Goal: Information Seeking & Learning: Find specific fact

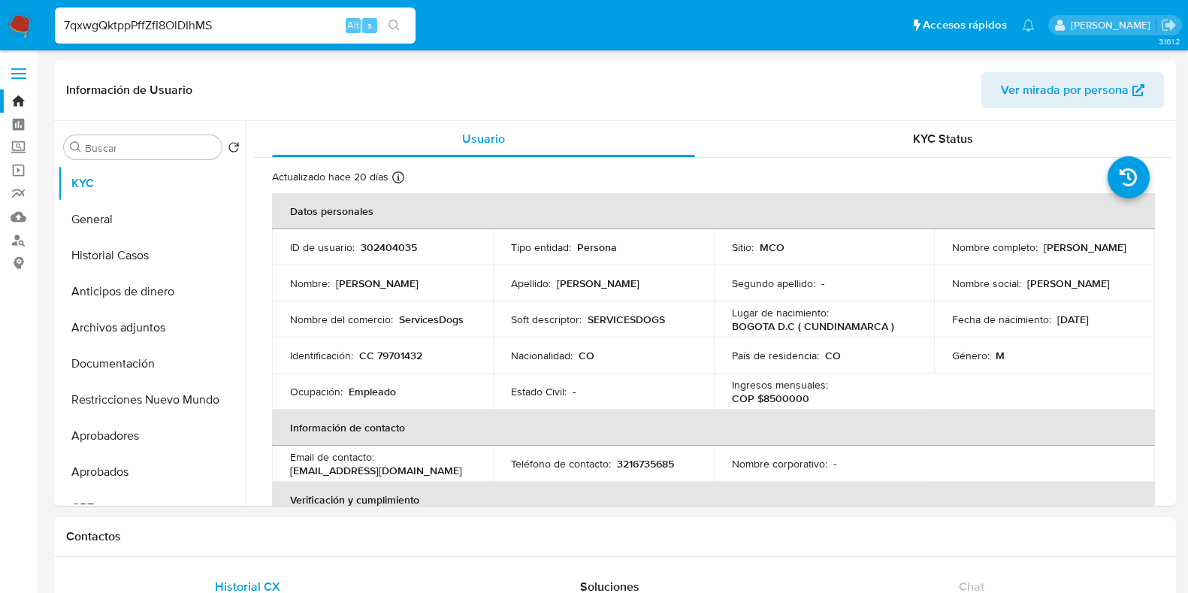
select select "10"
type input "7qxwgQktppPffZfI8OlDIhMS"
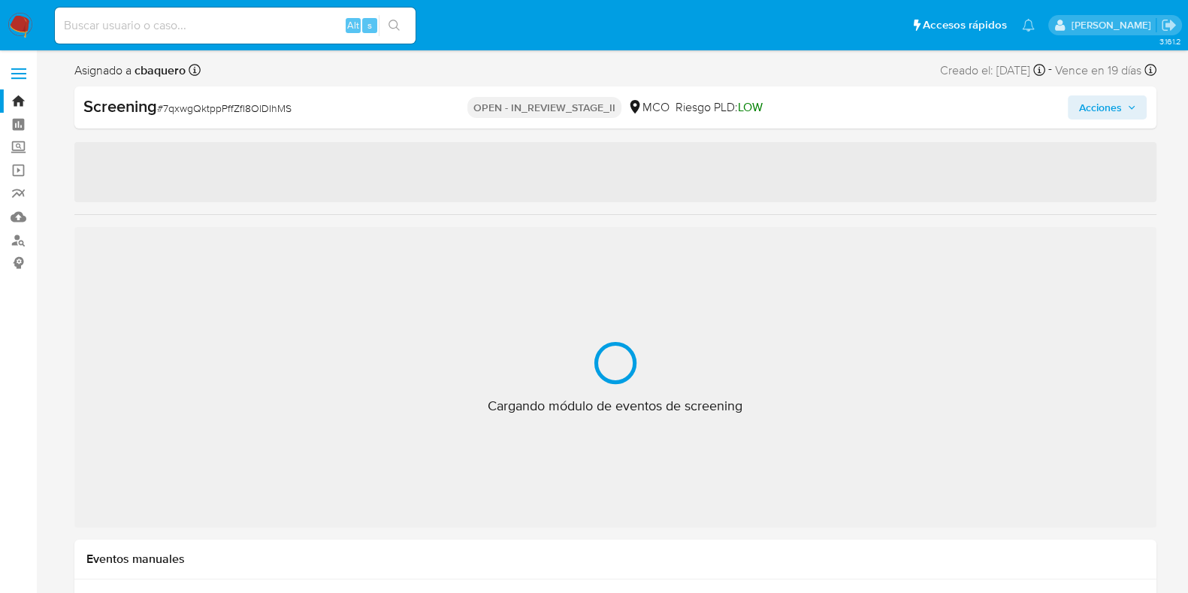
select select "10"
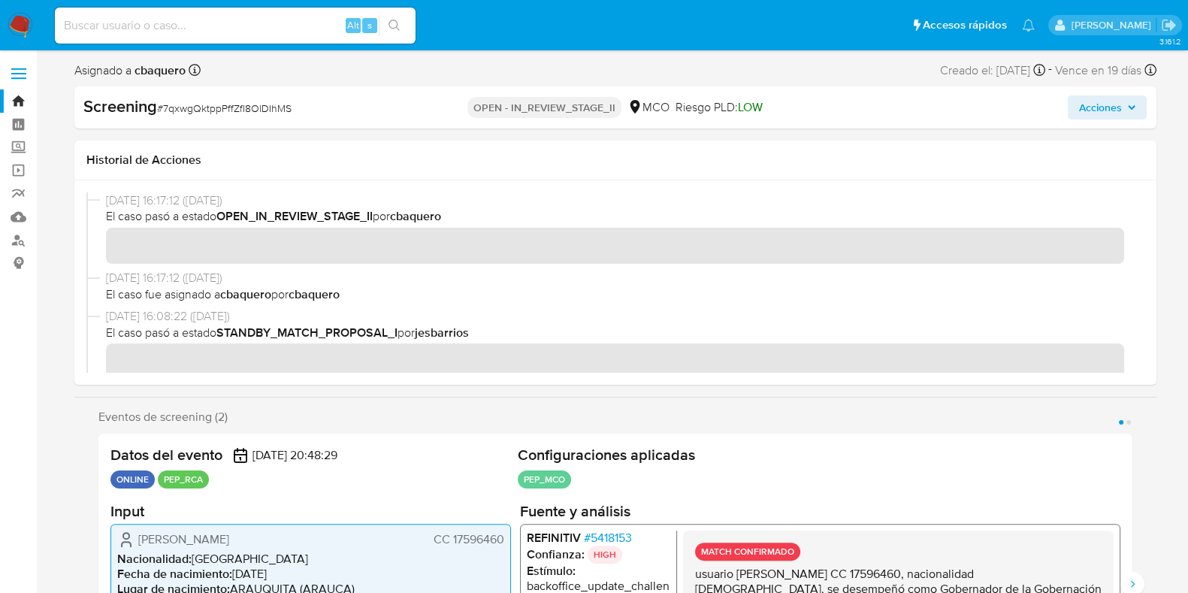
click at [17, 100] on link "Bandeja" at bounding box center [89, 100] width 179 height 23
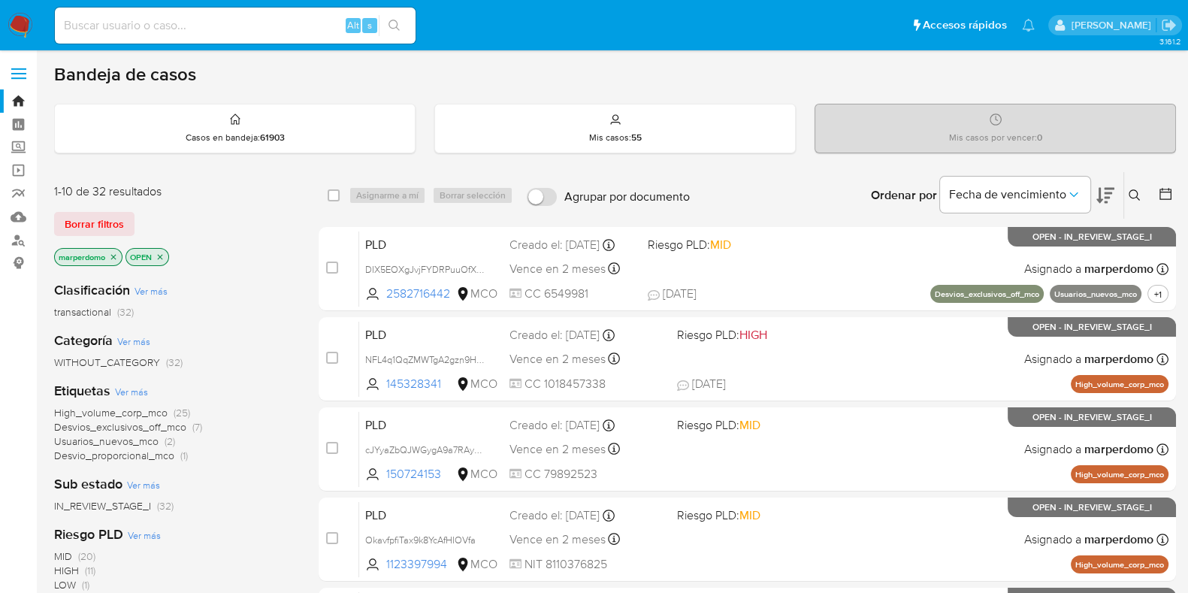
click at [1135, 193] on icon at bounding box center [1135, 195] width 12 height 12
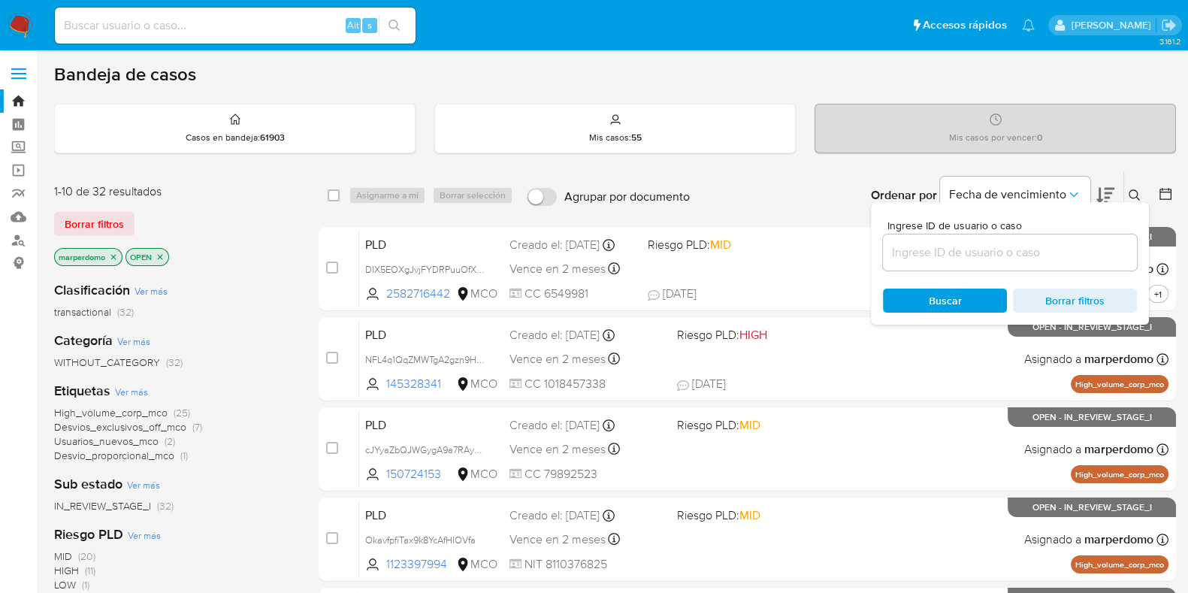
click at [1026, 264] on div at bounding box center [1010, 252] width 254 height 36
click at [1014, 248] on input at bounding box center [1010, 253] width 254 height 20
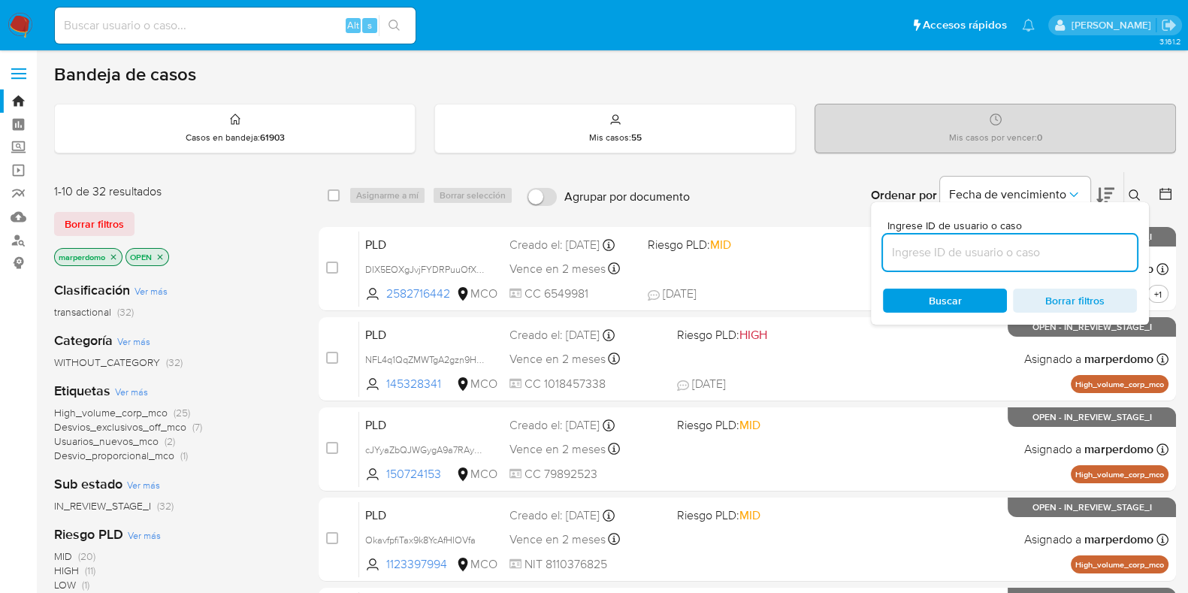
paste input "7qxwgQktppPffZfI8OlDIhMS"
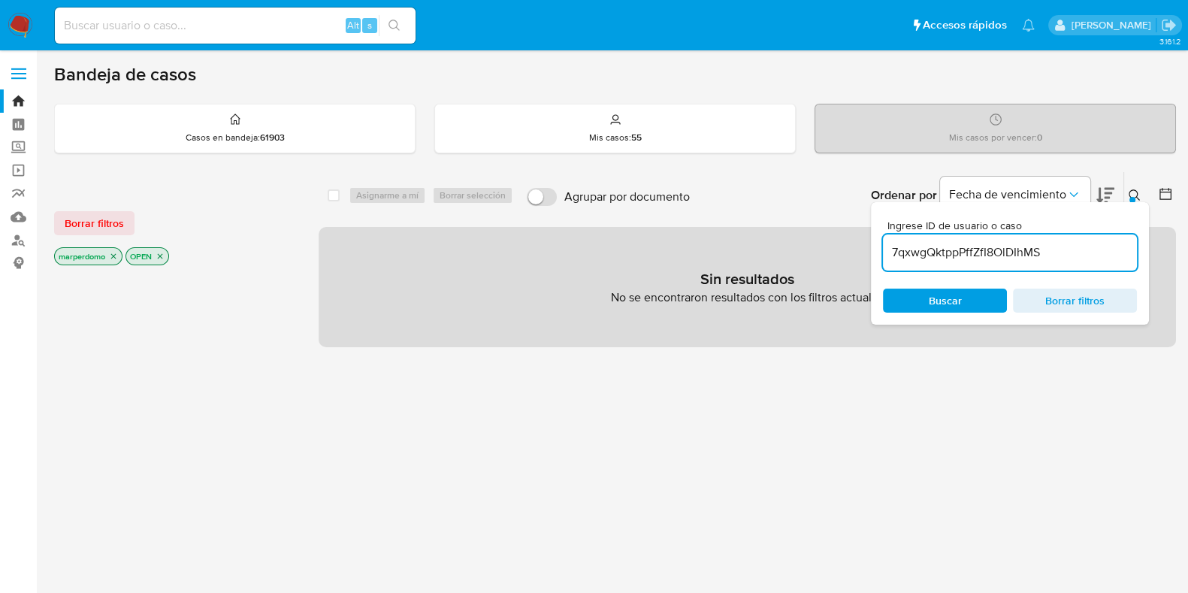
click at [114, 257] on icon "close-filter" at bounding box center [113, 256] width 9 height 9
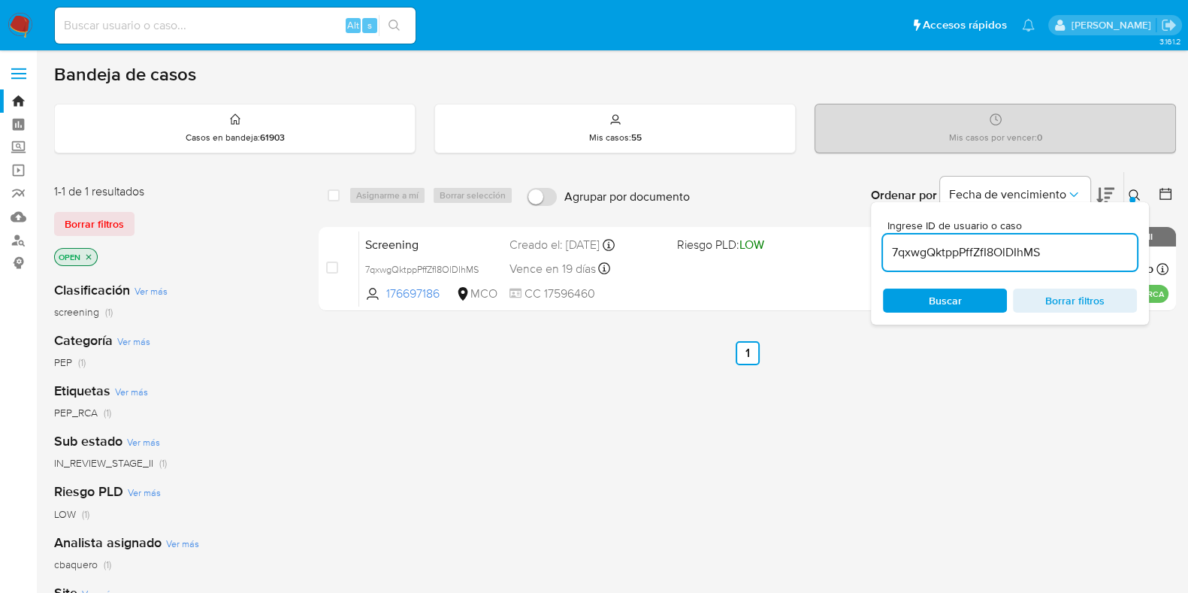
click at [89, 253] on icon "close-filter" at bounding box center [88, 256] width 9 height 9
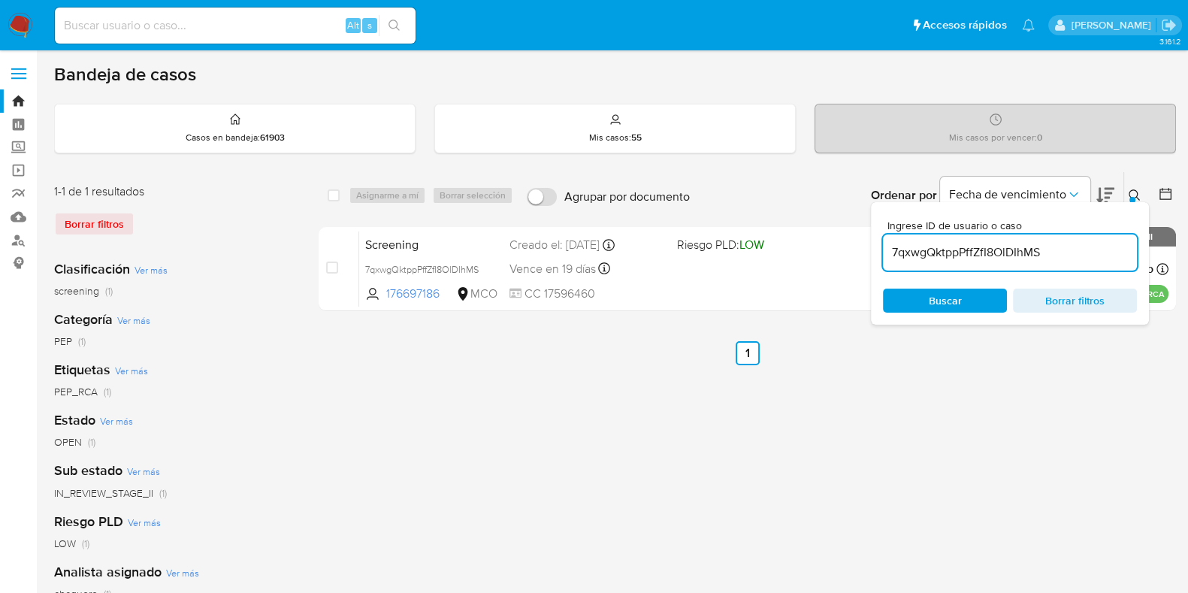
click at [995, 257] on input "7qxwgQktppPffZfI8OlDIhMS" at bounding box center [1010, 253] width 254 height 20
paste input "LcQovBWL2CQNERMG16g1gL2C"
click at [974, 255] on input "LcQovBWL2CQNERMG16g1gL2C" at bounding box center [1010, 253] width 254 height 20
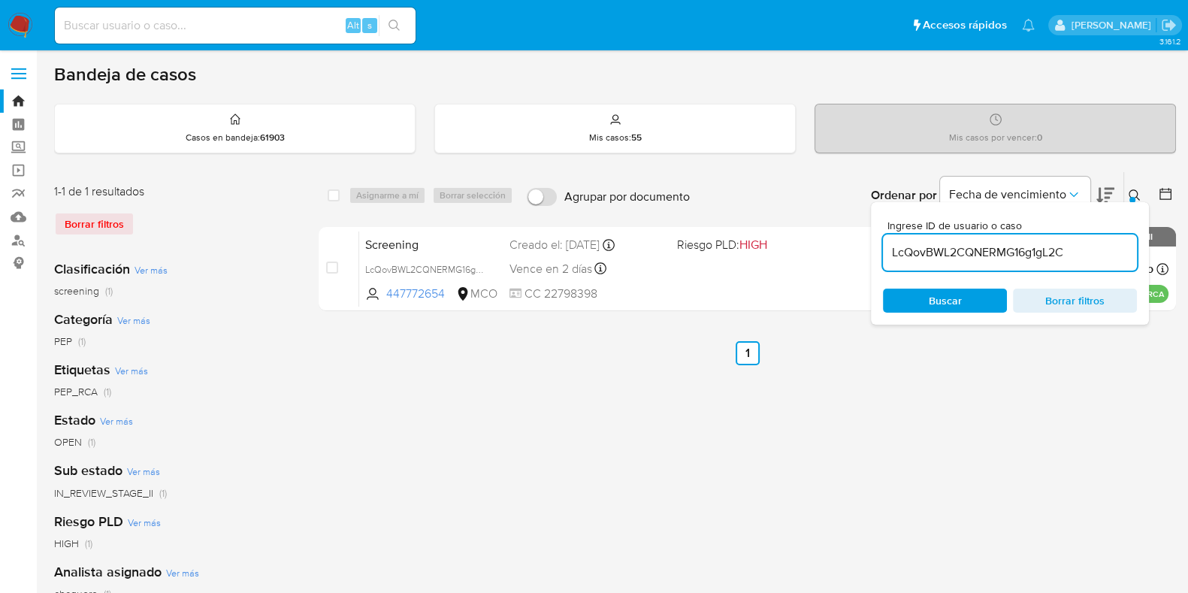
paste input "7qxwgQktppPffZfI8OlDIhMS"
click at [1011, 255] on input "7qxwgQktppPffZfI8OlDIhMS" at bounding box center [1010, 253] width 254 height 20
paste input "LcQovBWL2CQNERMG16g1gL2C"
click at [955, 257] on input "LcQovBWL2CQNERMG16g1gL2C" at bounding box center [1010, 253] width 254 height 20
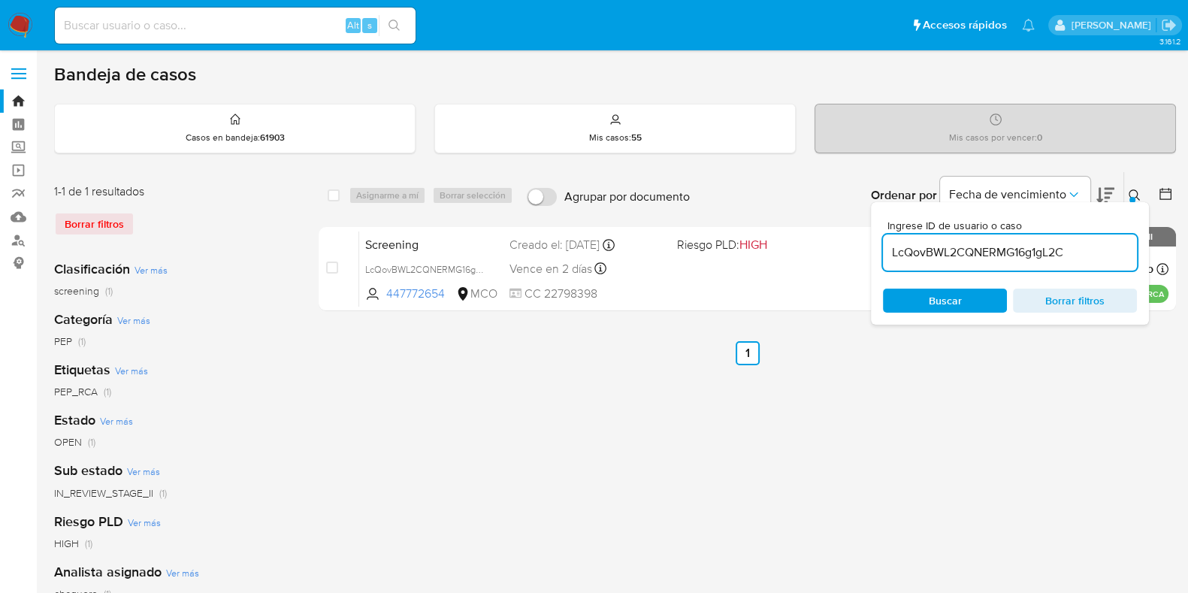
click at [955, 257] on input "LcQovBWL2CQNERMG16g1gL2C" at bounding box center [1010, 253] width 254 height 20
paste input "F2kF1DrHWIqvMuKawDTovT5F"
click at [920, 243] on input "F2kF1DrHWIqvMuKawDTovT5F" at bounding box center [1010, 253] width 254 height 20
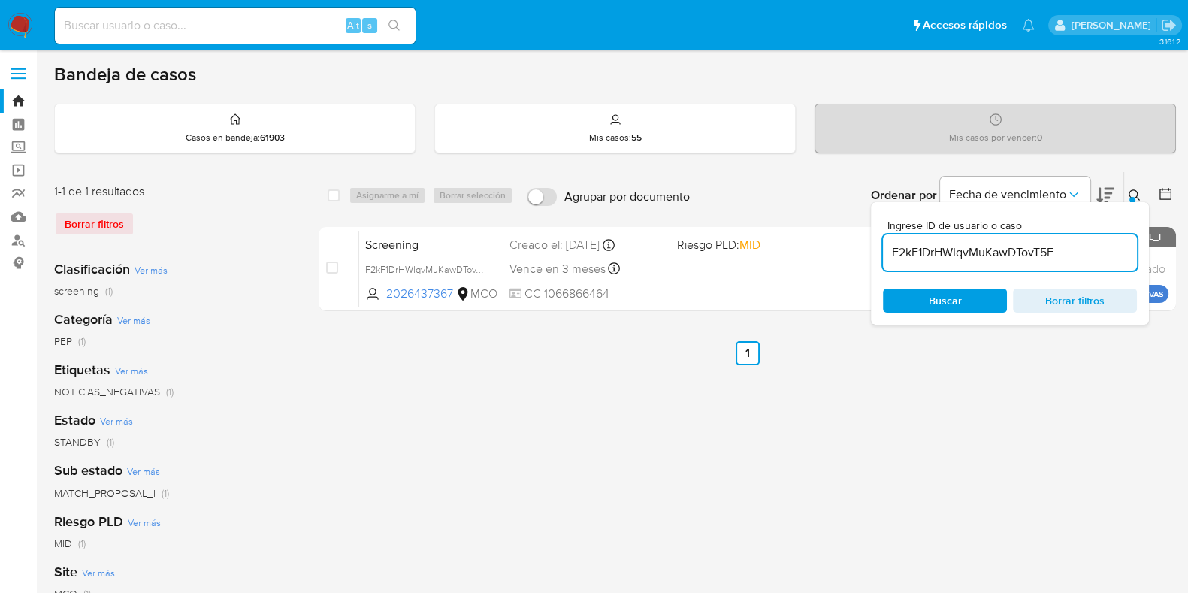
paste input "CipHRJ55FWrf17qSJwbjiGR1"
click at [978, 253] on input "CipHRJ55FWrf17qSJwbjiGR1" at bounding box center [1010, 253] width 254 height 20
paste input "PLjkXH0rffVEgRfNuD2rlx3H"
click at [912, 244] on input "PLjkXH0rffVEgRfNuD2rlx3H" at bounding box center [1010, 253] width 254 height 20
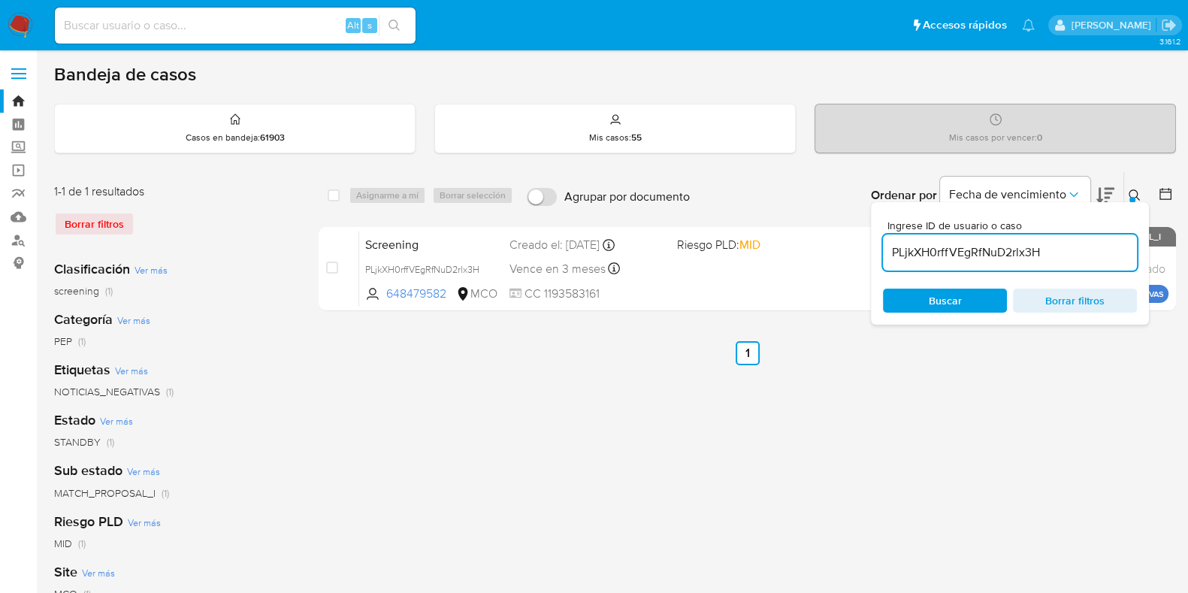
click at [913, 244] on input "PLjkXH0rffVEgRfNuD2rlx3H" at bounding box center [1010, 253] width 254 height 20
paste input "MbwWsR77Ml9faUoiu2rGi1FR"
click at [902, 239] on div "MbwWsR77Ml9faUoiu2rGi1FR" at bounding box center [1010, 252] width 254 height 36
click at [911, 258] on input "MbwWsR77Ml9faUoiu2rGi1FR" at bounding box center [1010, 253] width 254 height 20
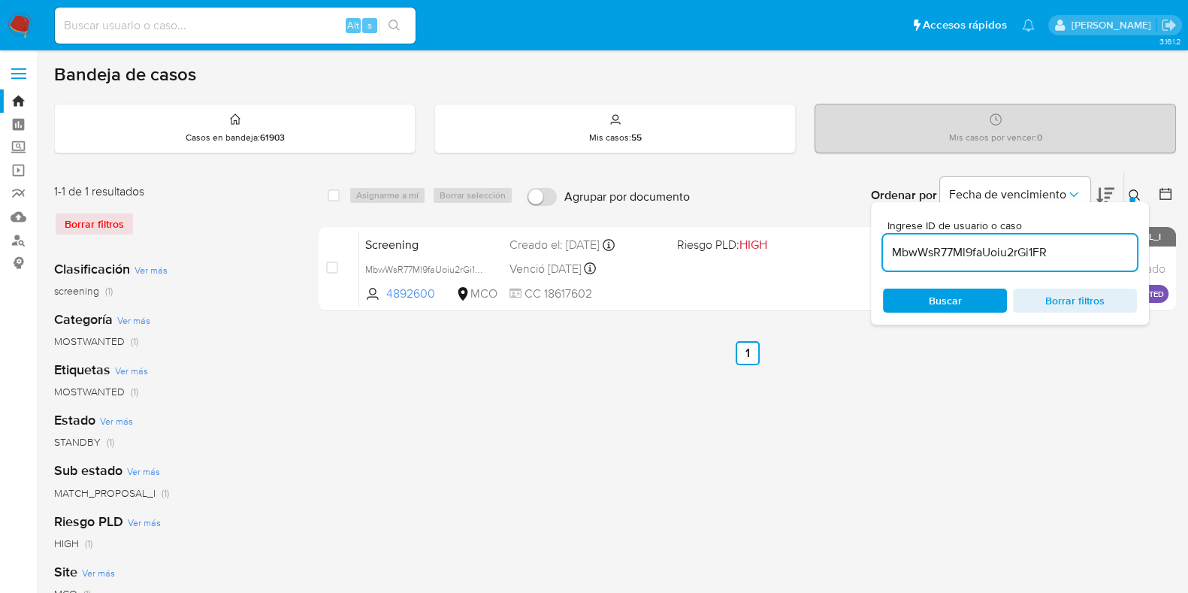
paste input "LcQovBWL2CQNERMG16g1gL2C"
click at [947, 252] on input "LcQovBWL2CQNERMG16g1gL2C" at bounding box center [1010, 253] width 254 height 20
paste input "7qxwgQktppPffZfI8OlDIhMS"
click at [968, 258] on input "7qxwgQktppPffZfI8OlDIhMS" at bounding box center [1010, 253] width 254 height 20
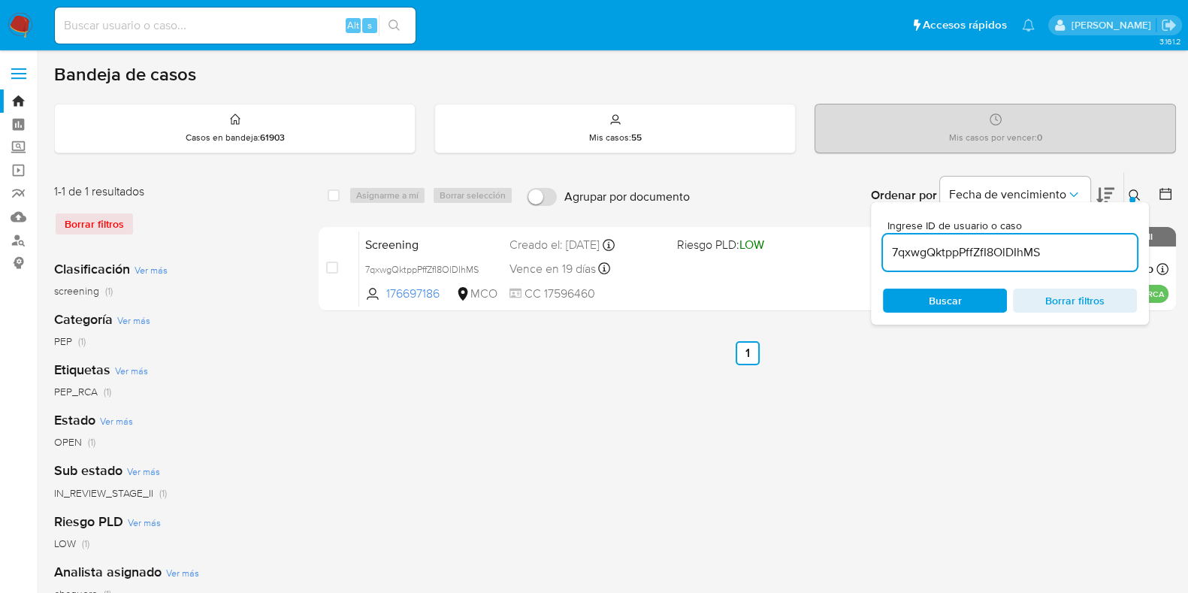
click at [968, 258] on input "7qxwgQktppPffZfI8OlDIhMS" at bounding box center [1010, 253] width 254 height 20
paste input "MbwWsR77Ml9faUoiu2rGi1FR"
type input "MbwWsR77Ml9faUoiu2rGi1FR"
click at [291, 17] on input at bounding box center [235, 26] width 361 height 20
click at [249, 26] on input at bounding box center [235, 26] width 361 height 20
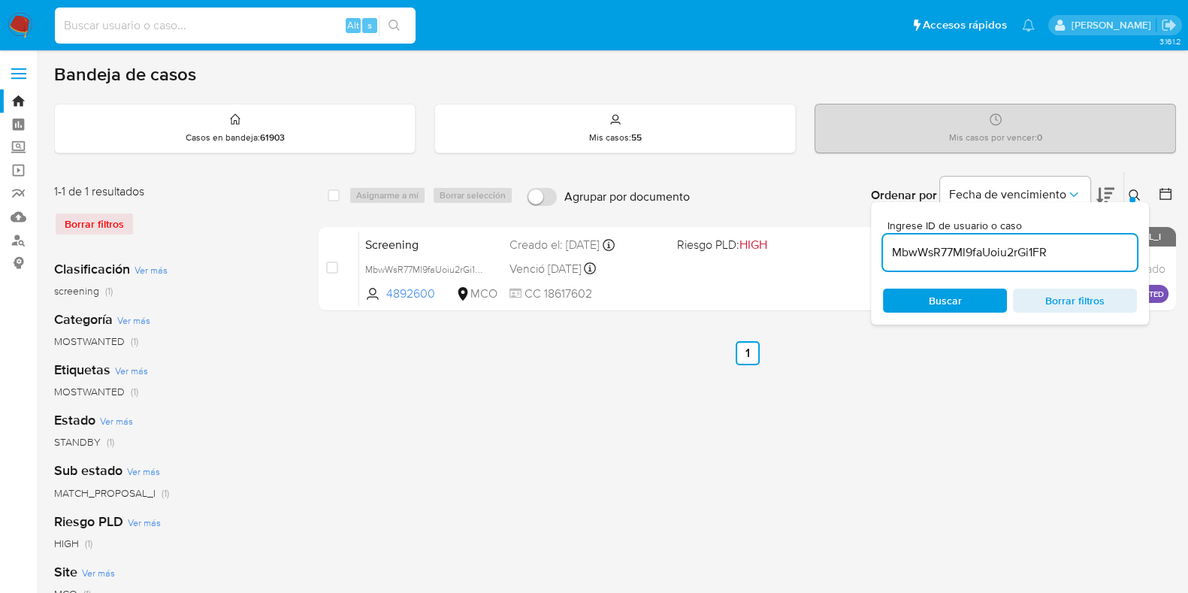
paste input "MbwWsR77Ml9faUoiu2rGi1FR"
type input "MbwWsR77Ml9faUoiu2rGi1FR"
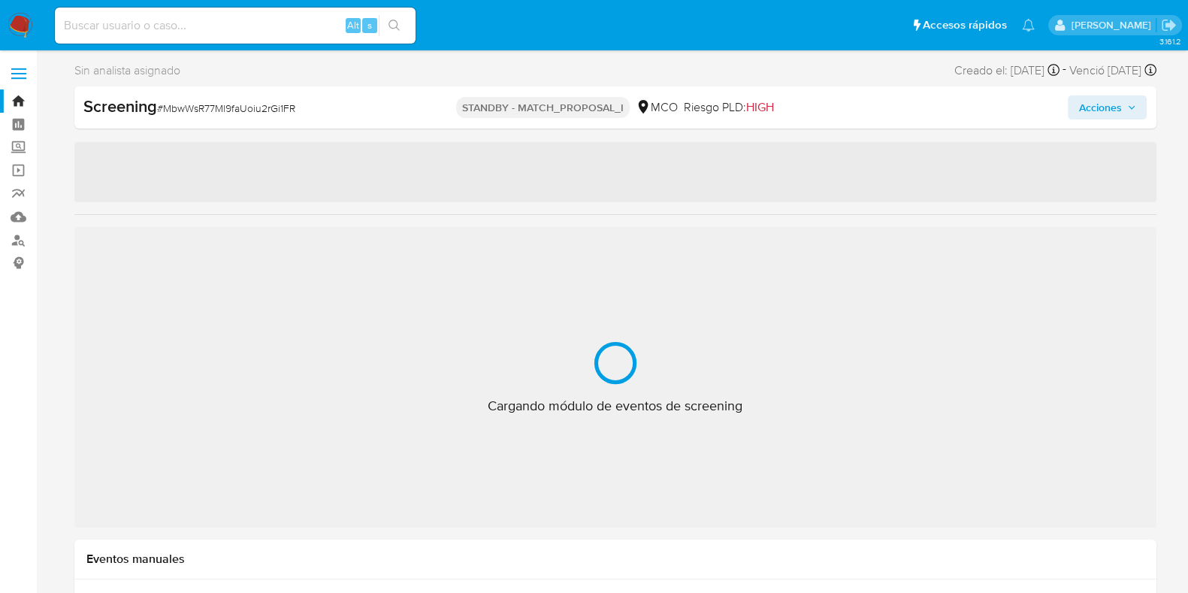
select select "10"
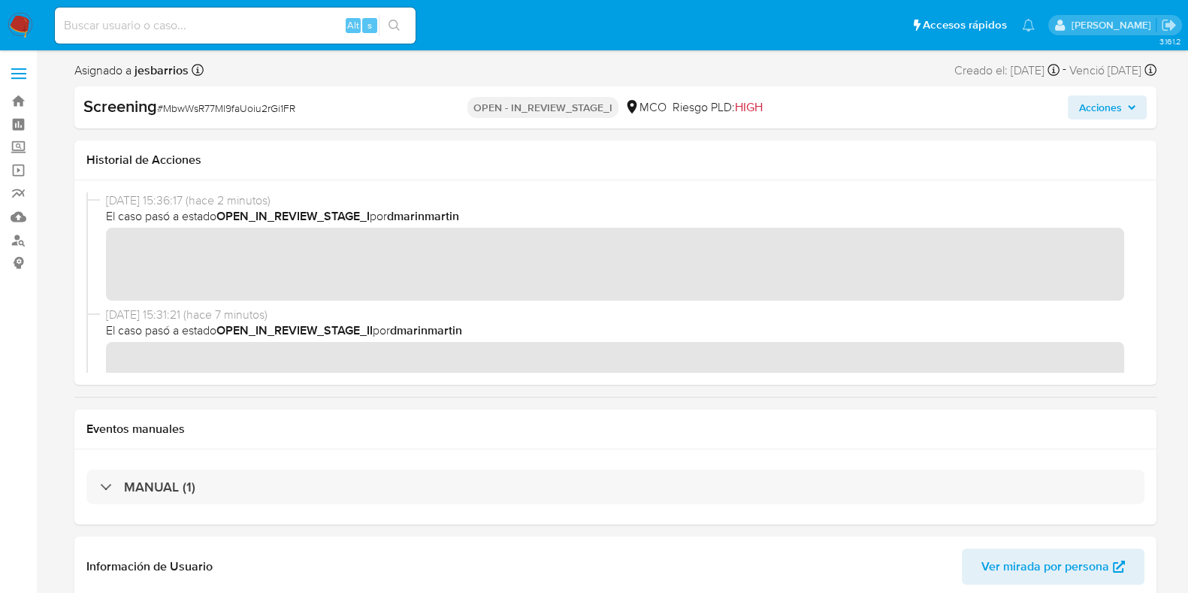
drag, startPoint x: 377, startPoint y: 216, endPoint x: 226, endPoint y: 220, distance: 151.1
click at [226, 220] on span "El caso pasó a estado OPEN_IN_REVIEW_STAGE_I por dmarinmartin" at bounding box center [622, 216] width 1032 height 17
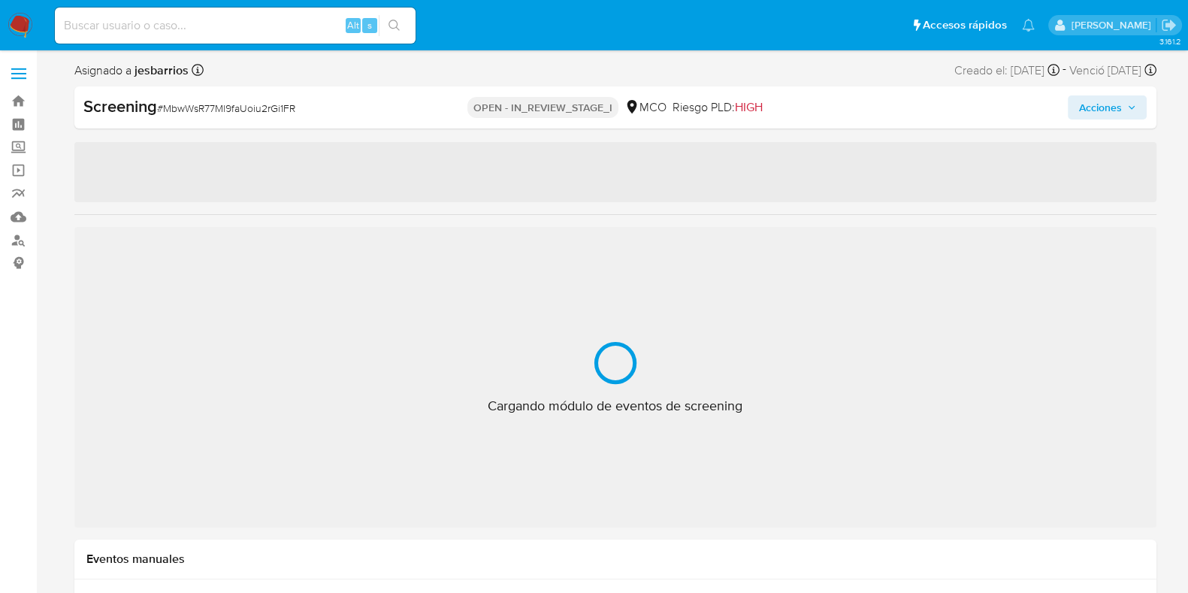
select select "10"
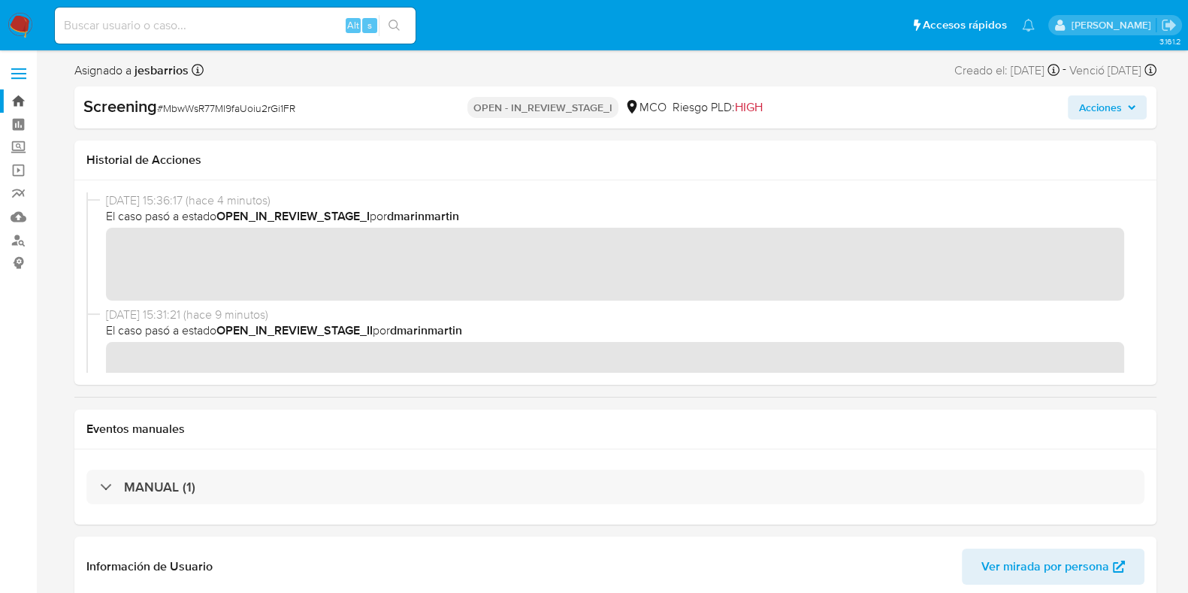
click at [14, 98] on link "Bandeja" at bounding box center [89, 100] width 179 height 23
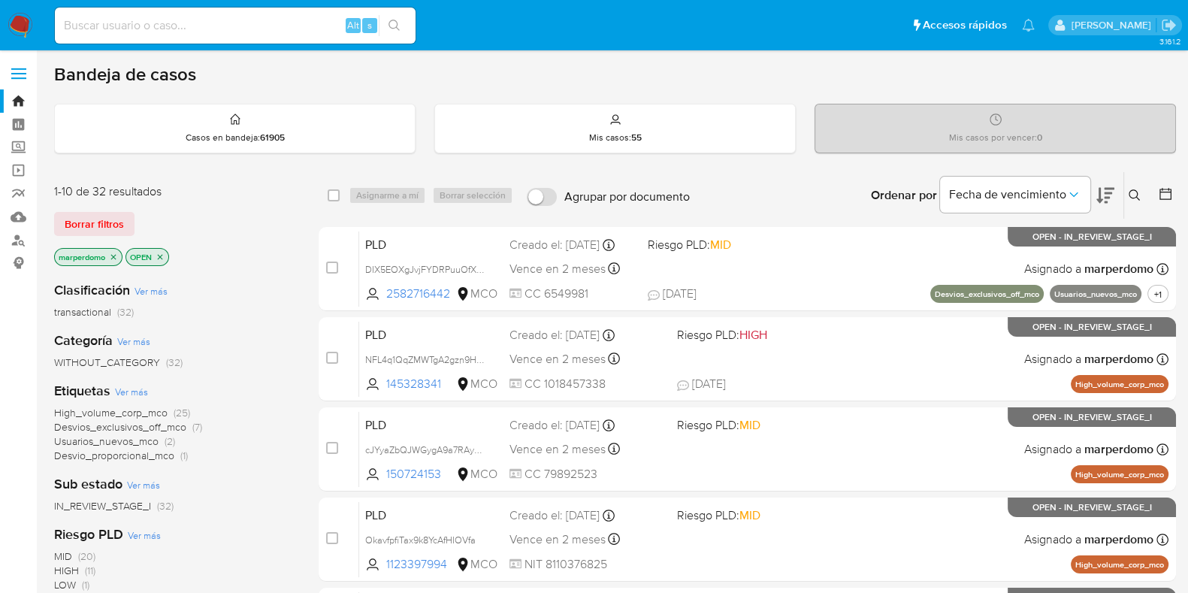
click at [1133, 197] on icon at bounding box center [1134, 194] width 11 height 11
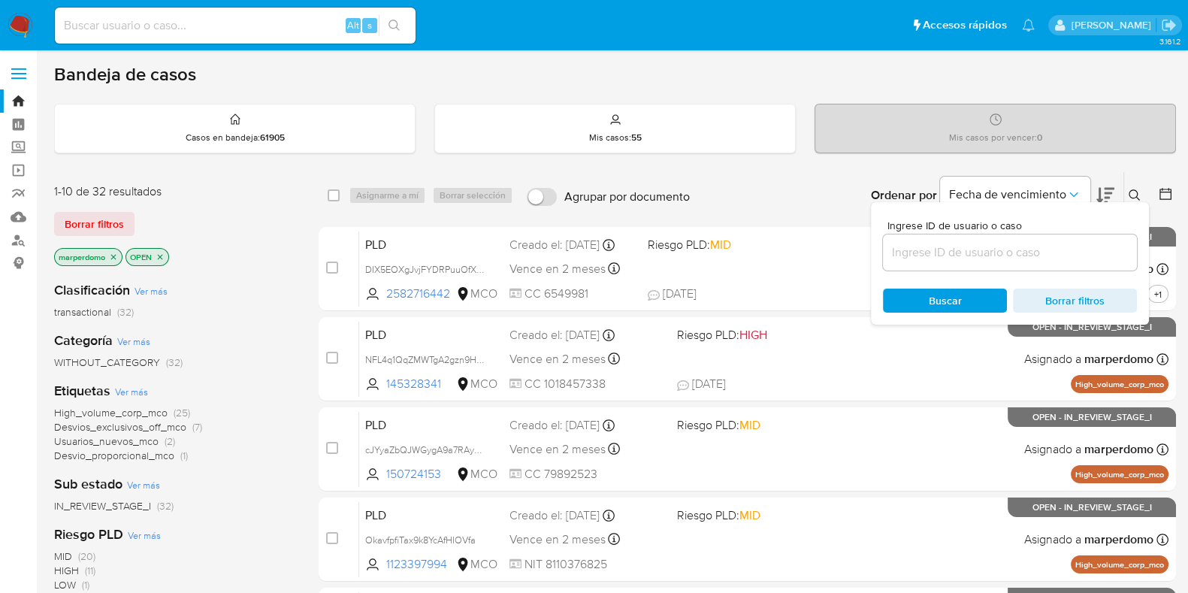
click at [1026, 235] on div at bounding box center [1010, 252] width 254 height 36
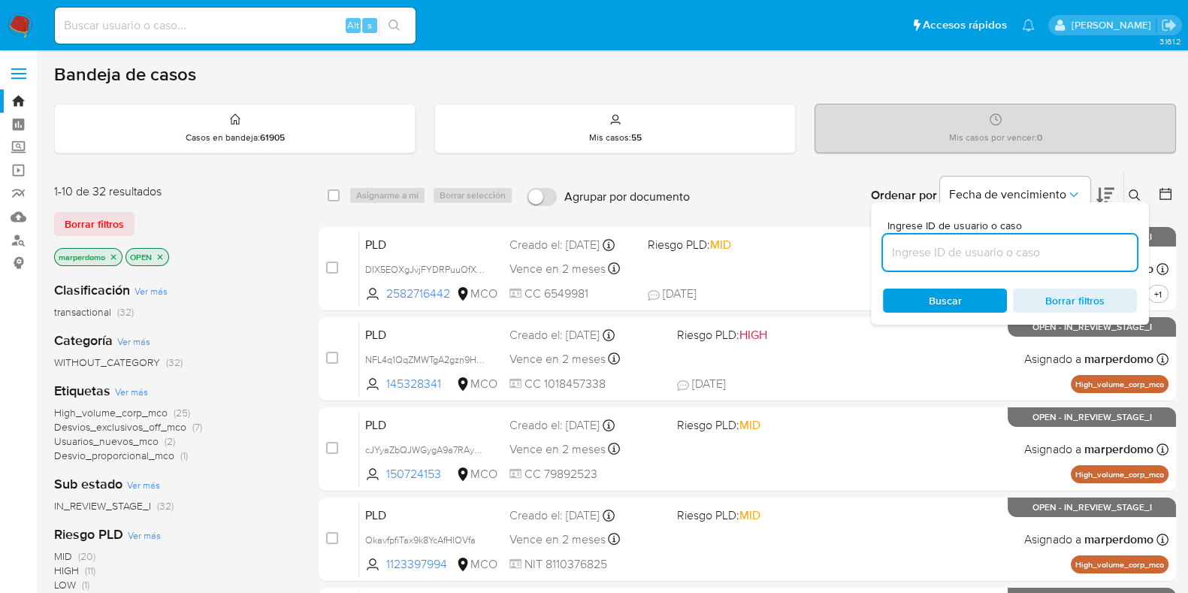
click at [981, 252] on input at bounding box center [1010, 253] width 254 height 20
paste input "MbwWsR77Ml9faUoiu2rGi1FR"
type input "MbwWsR77Ml9faUoiu2rGi1FR"
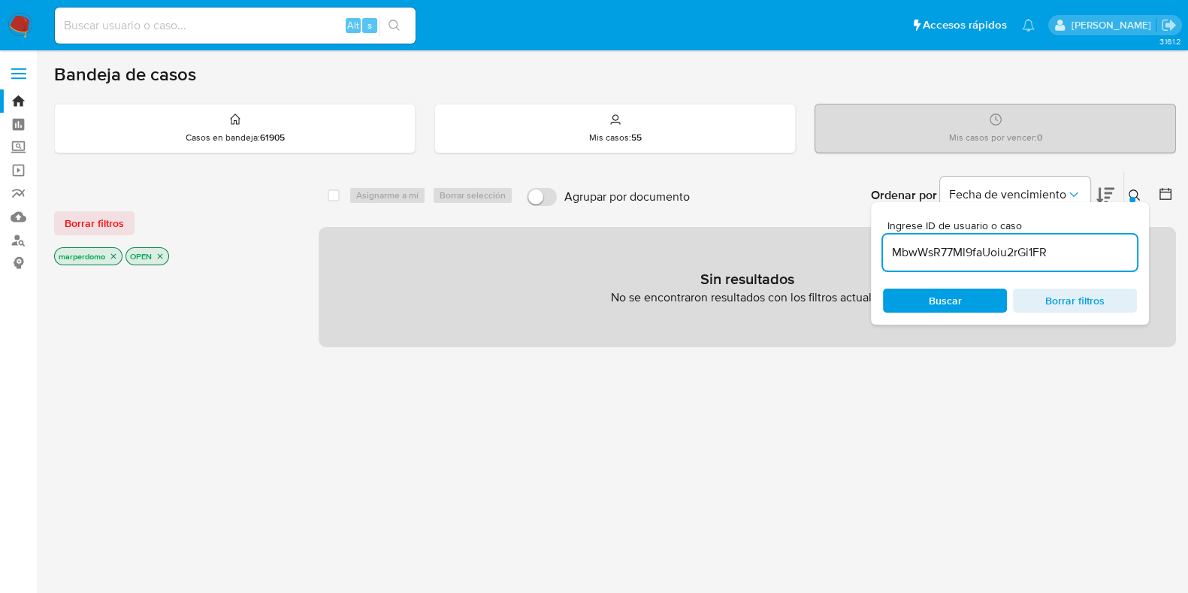
click at [113, 252] on icon "close-filter" at bounding box center [113, 256] width 9 height 9
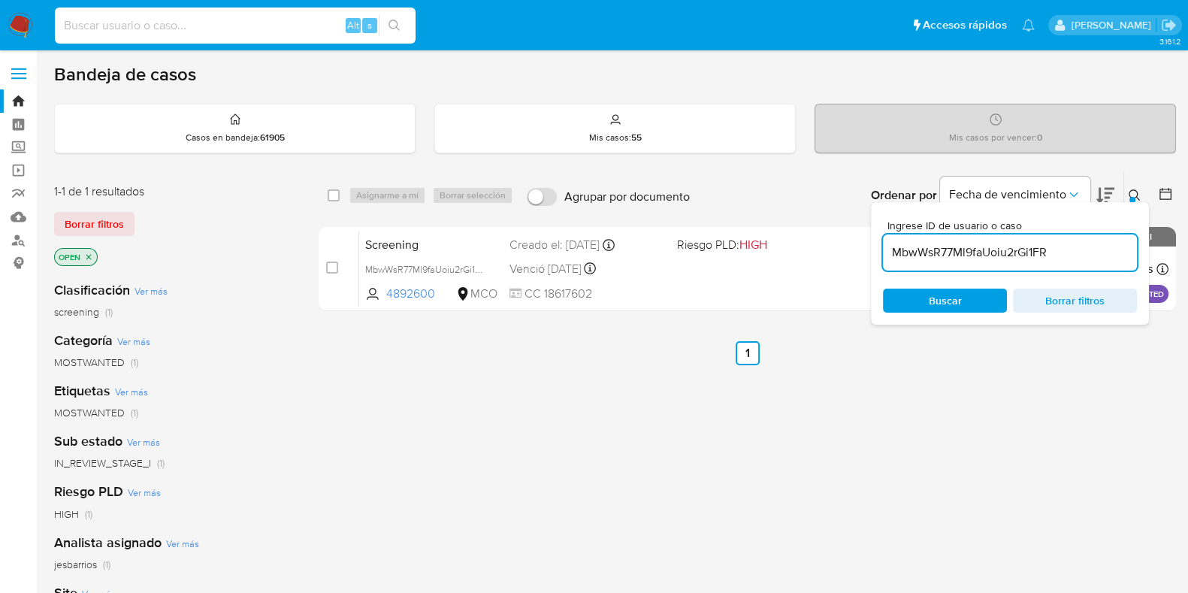
click at [232, 28] on input at bounding box center [235, 26] width 361 height 20
paste input "MbwWsR77Ml9faUoiu2rGi1FR"
type input "MbwWsR77Ml9faUoiu2rGi1FR"
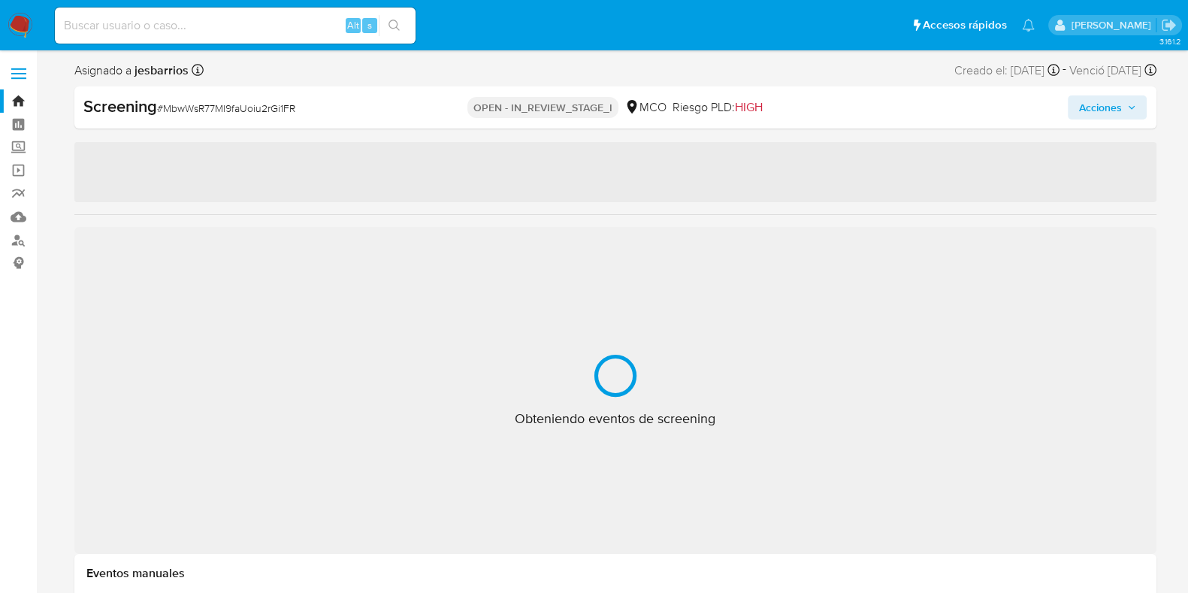
select select "10"
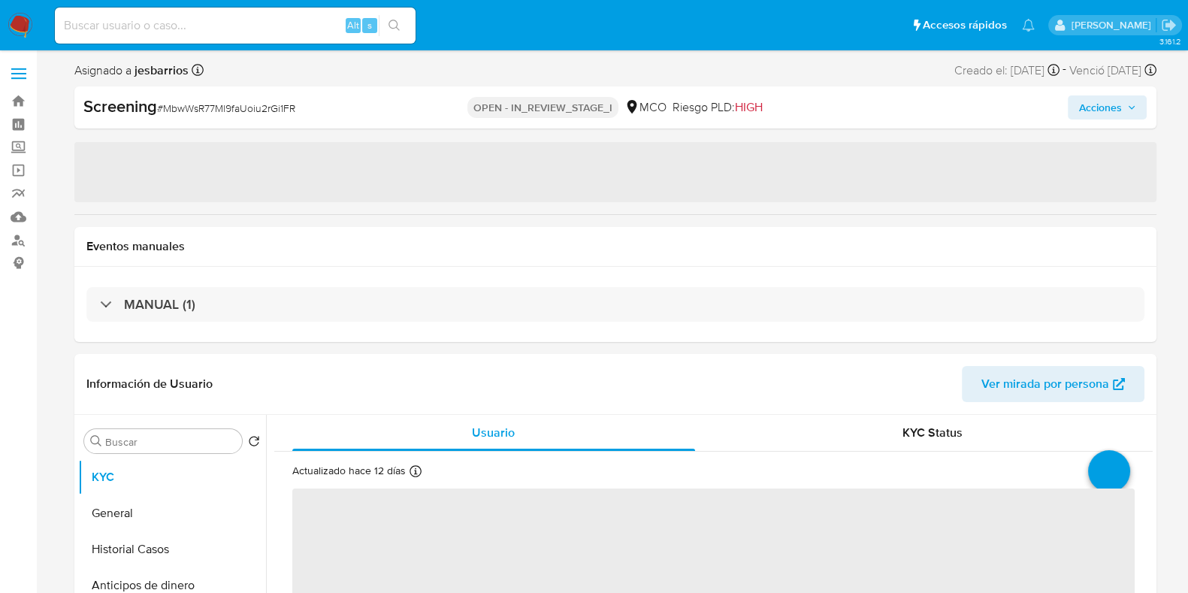
select select "10"
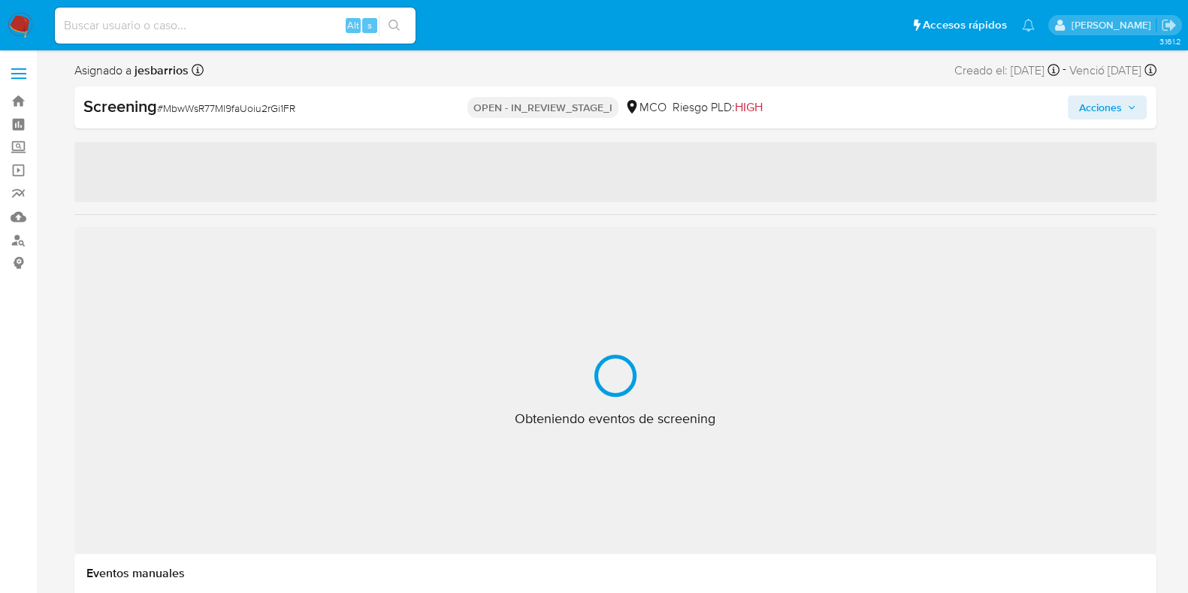
select select "10"
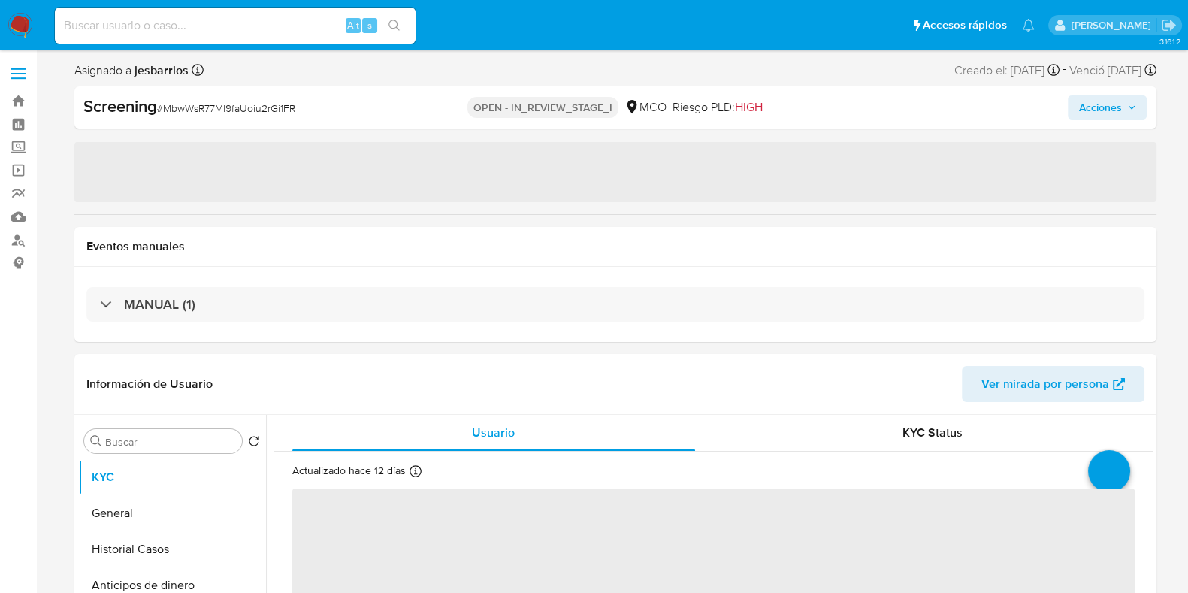
select select "10"
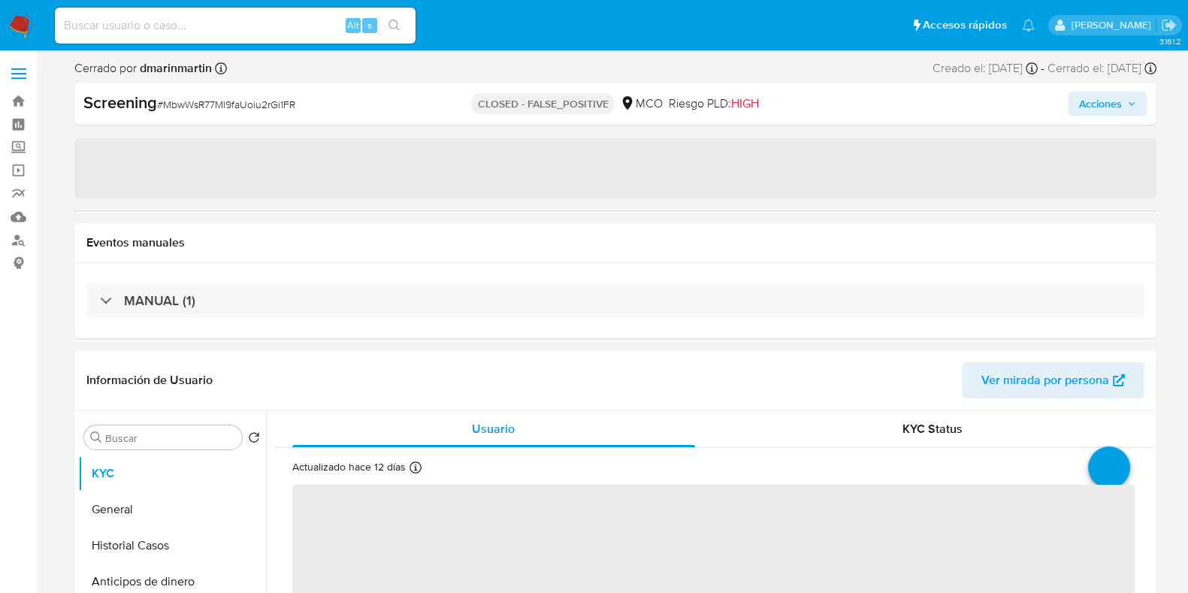
select select "10"
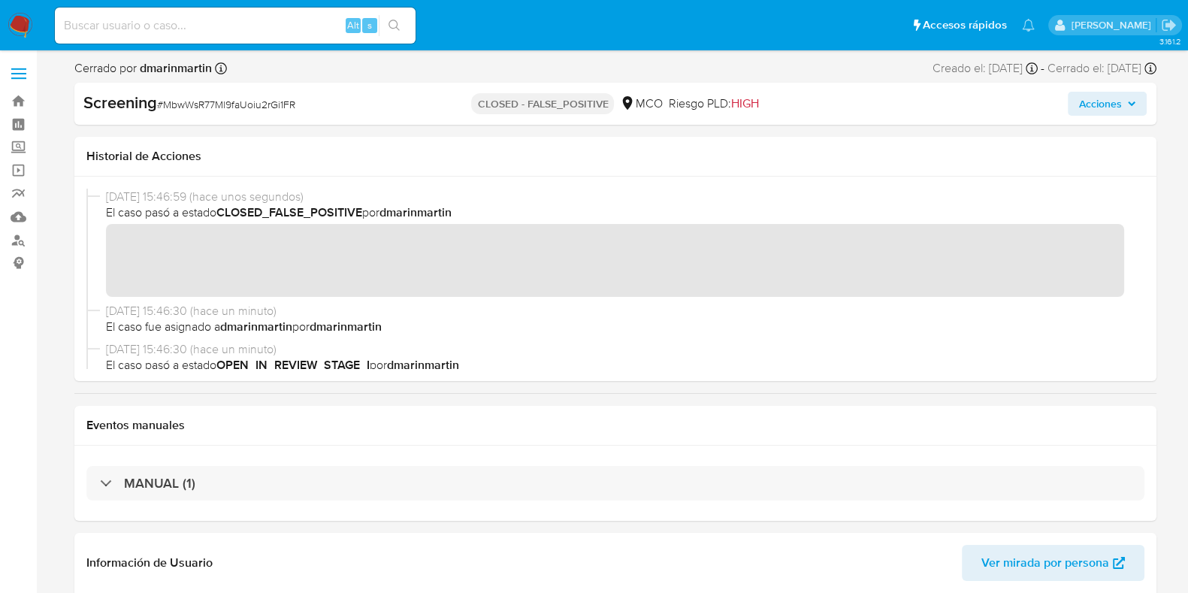
click at [223, 30] on input at bounding box center [235, 26] width 361 height 20
paste input "Kx3SBjlexTnxeZ6GfEc8YfIO"
type input "Kx3SBjlexTnxeZ6GfEc8YfIO"
click at [248, 29] on input "Kx3SBjlexTnxeZ6GfEc8YfIO" at bounding box center [235, 26] width 361 height 20
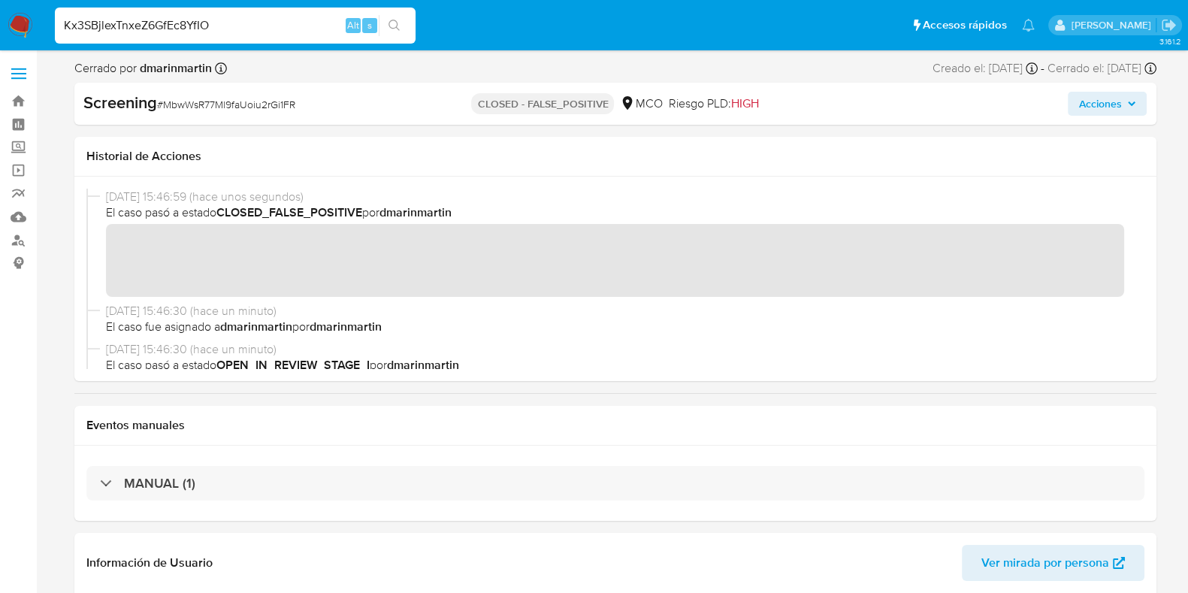
click at [248, 29] on input "Kx3SBjlexTnxeZ6GfEc8YfIO" at bounding box center [235, 26] width 361 height 20
click at [248, 33] on input "Kx3SBjlexTnxeZ6GfEc8YfIO" at bounding box center [235, 26] width 361 height 20
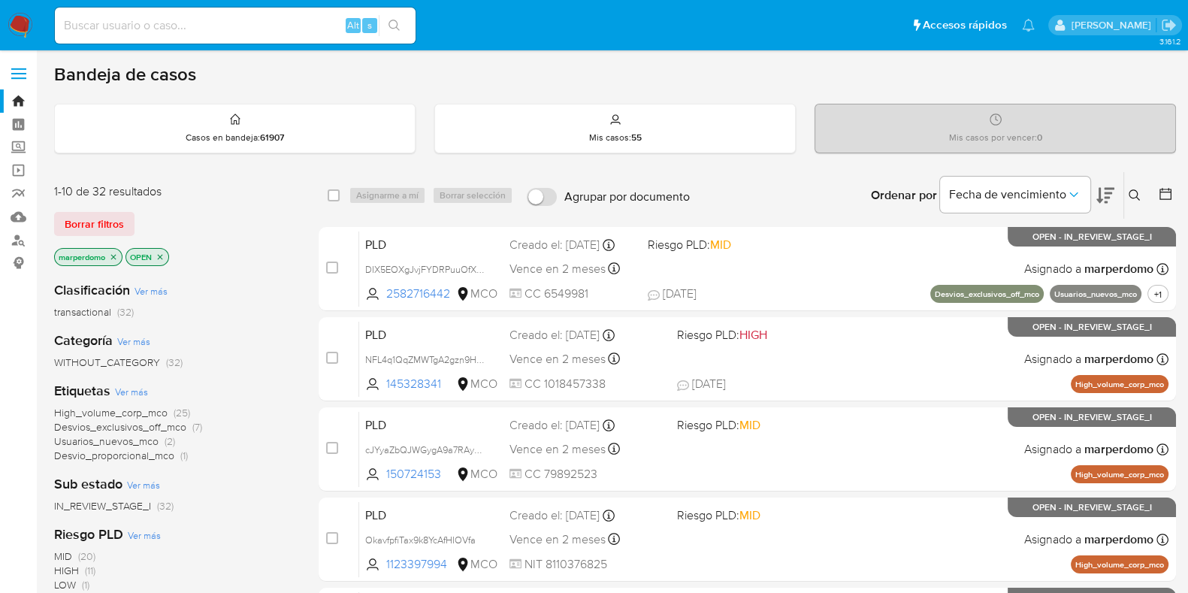
click at [286, 38] on div "Alt s" at bounding box center [235, 26] width 361 height 36
click at [282, 26] on input at bounding box center [235, 26] width 361 height 20
paste input "Kx3SBjlexTnxeZ6GfEc8YfIO"
type input "Kx3SBjlexTnxeZ6GfEc8YfIO"
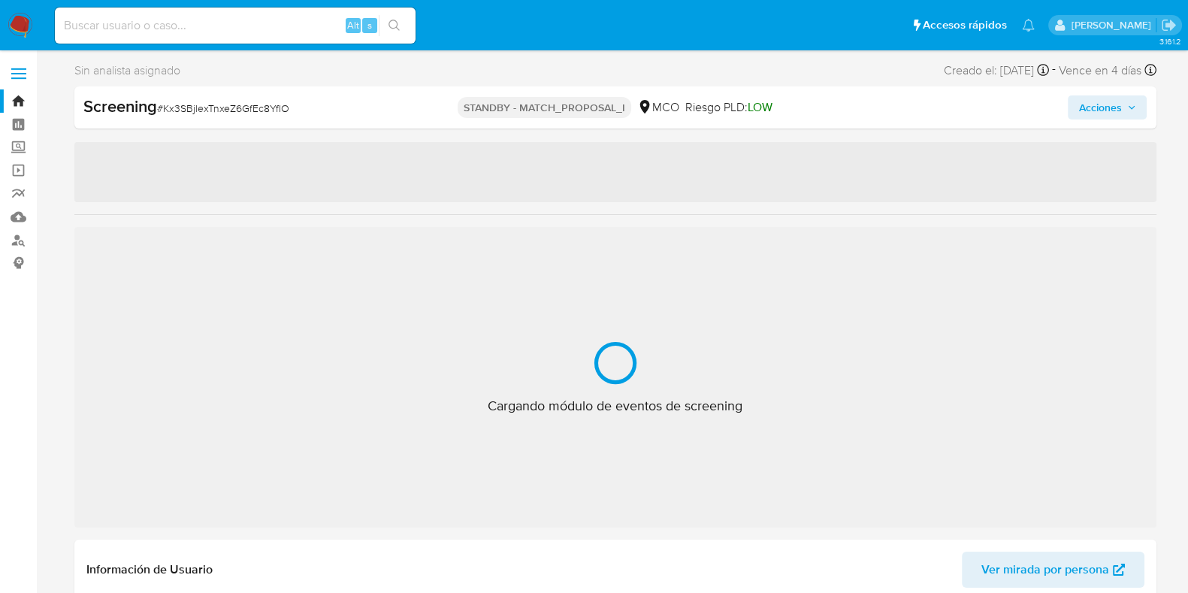
select select "10"
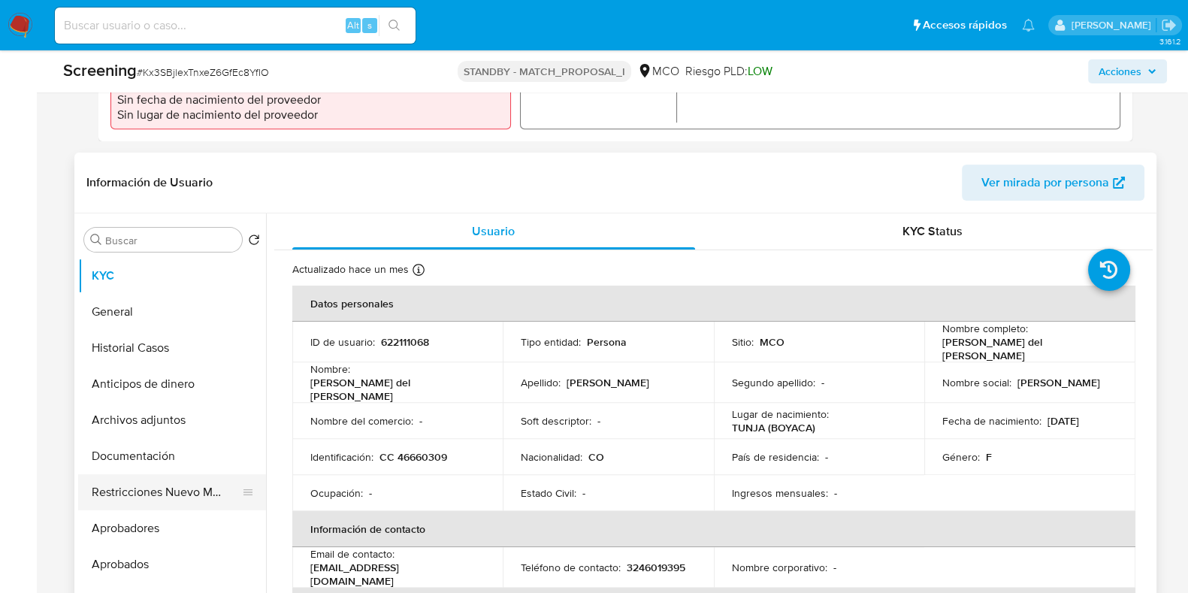
click at [178, 485] on button "Restricciones Nuevo Mundo" at bounding box center [166, 492] width 176 height 36
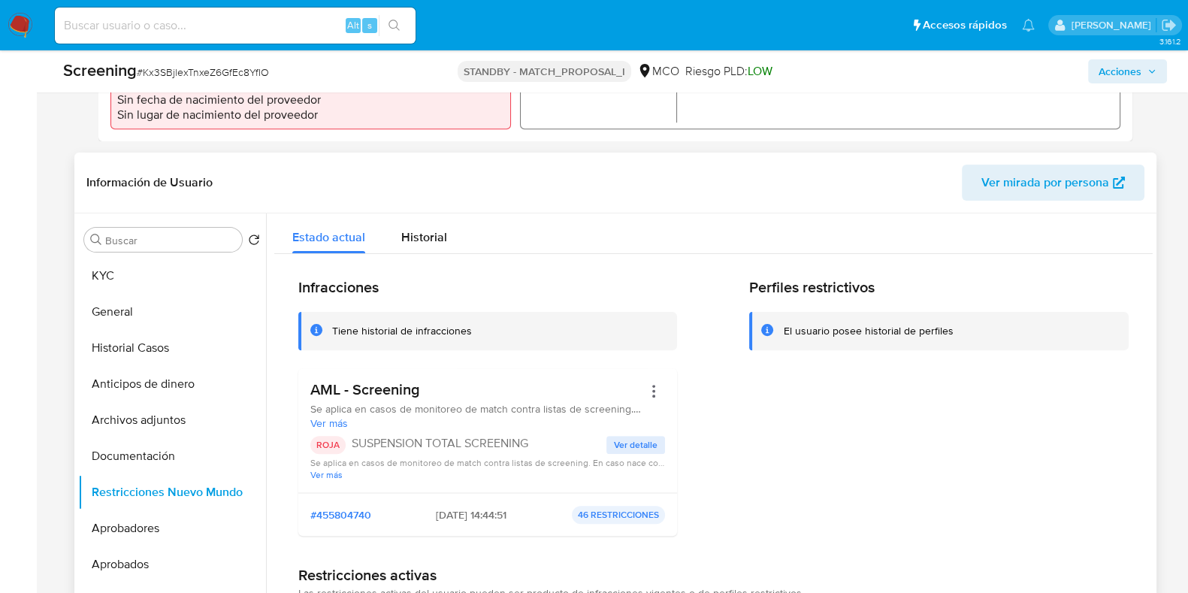
click at [429, 436] on p "SUSPENSION TOTAL SCREENING" at bounding box center [479, 443] width 255 height 15
click at [503, 436] on p "SUSPENSION TOTAL SCREENING" at bounding box center [479, 443] width 255 height 15
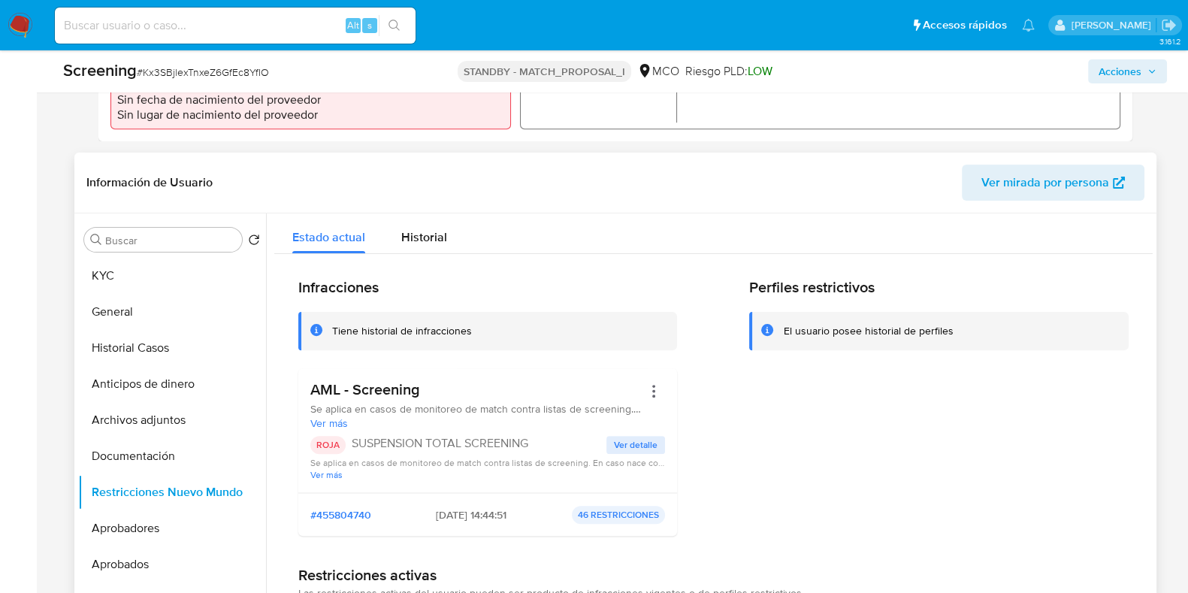
click at [503, 436] on p "SUSPENSION TOTAL SCREENING" at bounding box center [479, 443] width 255 height 15
click at [450, 436] on p "SUSPENSION TOTAL SCREENING" at bounding box center [479, 443] width 255 height 15
click at [449, 436] on p "SUSPENSION TOTAL SCREENING" at bounding box center [479, 443] width 255 height 15
click at [448, 436] on p "SUSPENSION TOTAL SCREENING" at bounding box center [479, 443] width 255 height 15
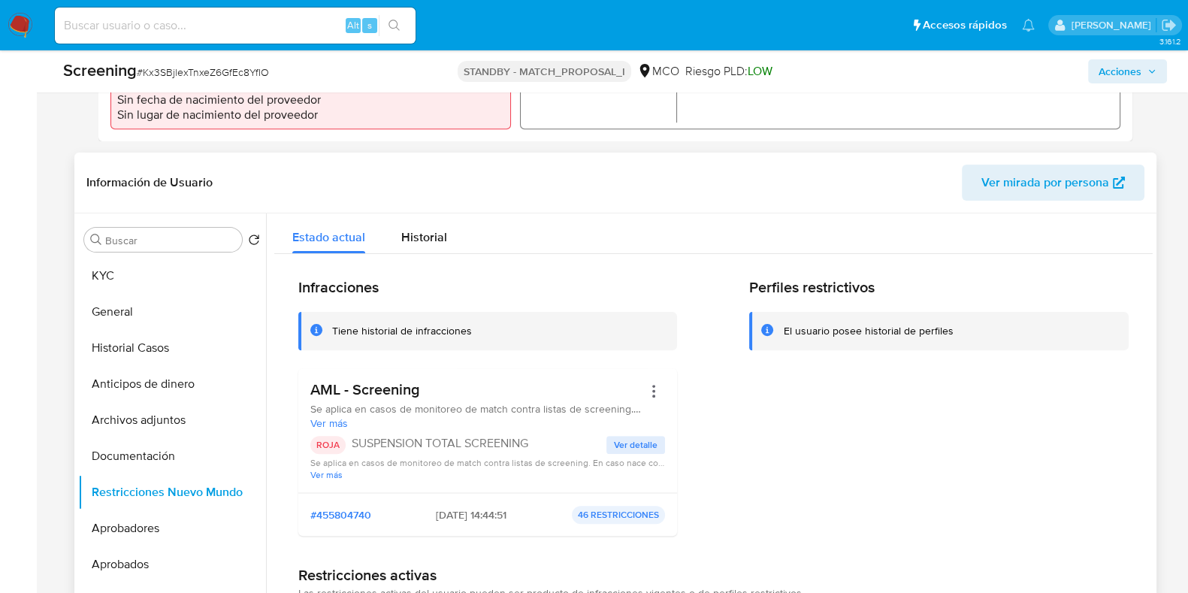
click at [448, 436] on p "SUSPENSION TOTAL SCREENING" at bounding box center [479, 443] width 255 height 15
click at [503, 436] on p "SUSPENSION TOTAL SCREENING" at bounding box center [479, 443] width 255 height 15
click at [473, 436] on p "SUSPENSION TOTAL SCREENING" at bounding box center [479, 443] width 255 height 15
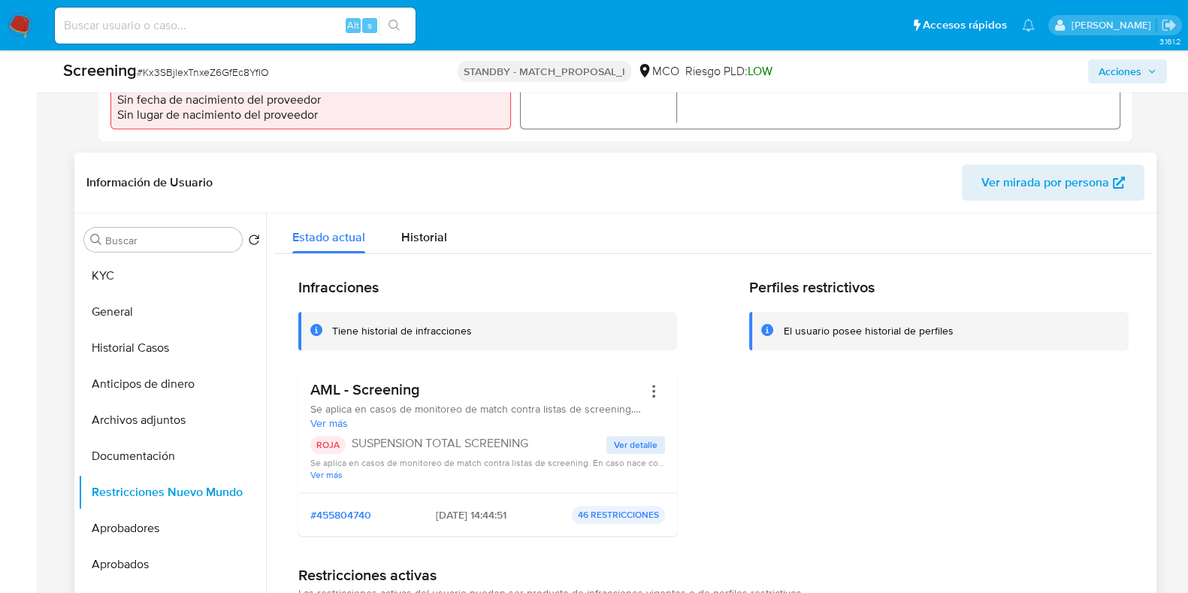
click at [473, 436] on p "SUSPENSION TOTAL SCREENING" at bounding box center [479, 443] width 255 height 15
click at [208, 32] on input at bounding box center [235, 26] width 361 height 20
paste input "WDR0cMucvU4ZzjbLDxGd9IVV"
type input "WDR0cMucvU4ZzjbLDxGd9IVV"
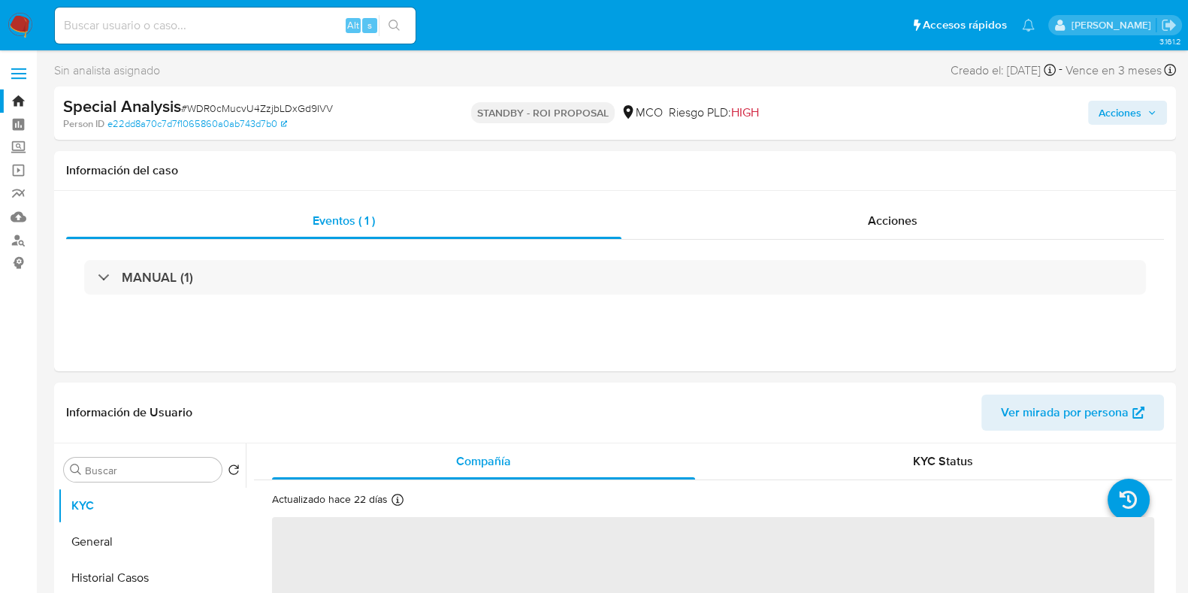
select select "10"
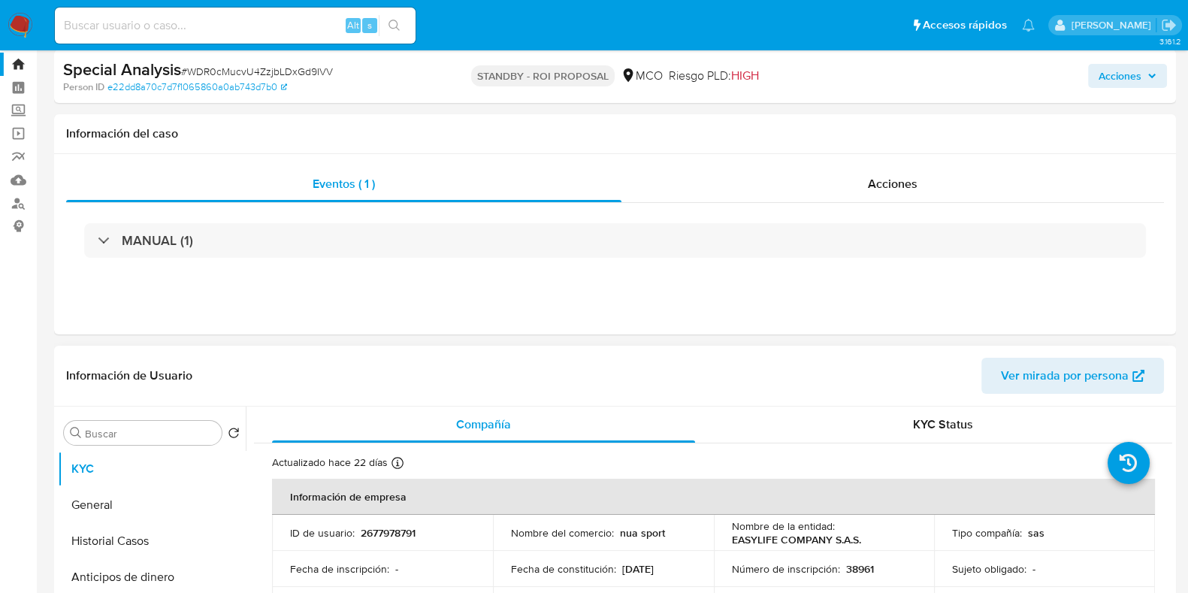
scroll to position [93, 0]
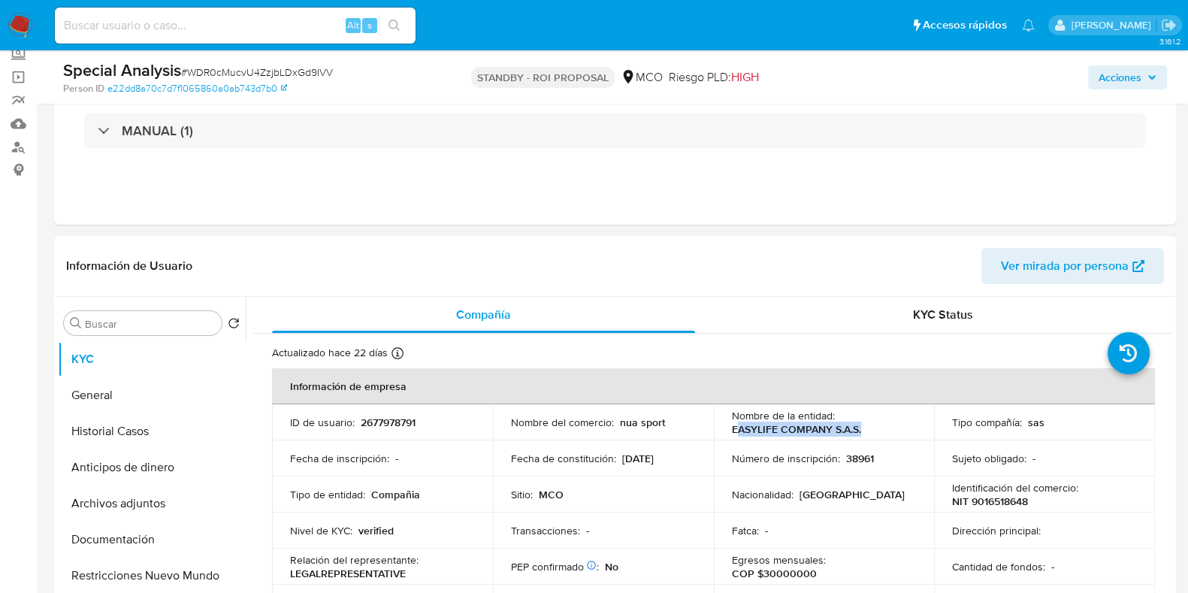
drag, startPoint x: 733, startPoint y: 424, endPoint x: 902, endPoint y: 455, distance: 171.8
click at [864, 424] on div "Nombre de la entidad : EASYLIFE COMPANY S.A.S." at bounding box center [824, 422] width 185 height 27
click at [934, 475] on td "Sujeto obligado : -" at bounding box center [1044, 458] width 221 height 36
click at [994, 496] on p "NIT 9016518648" at bounding box center [990, 501] width 76 height 14
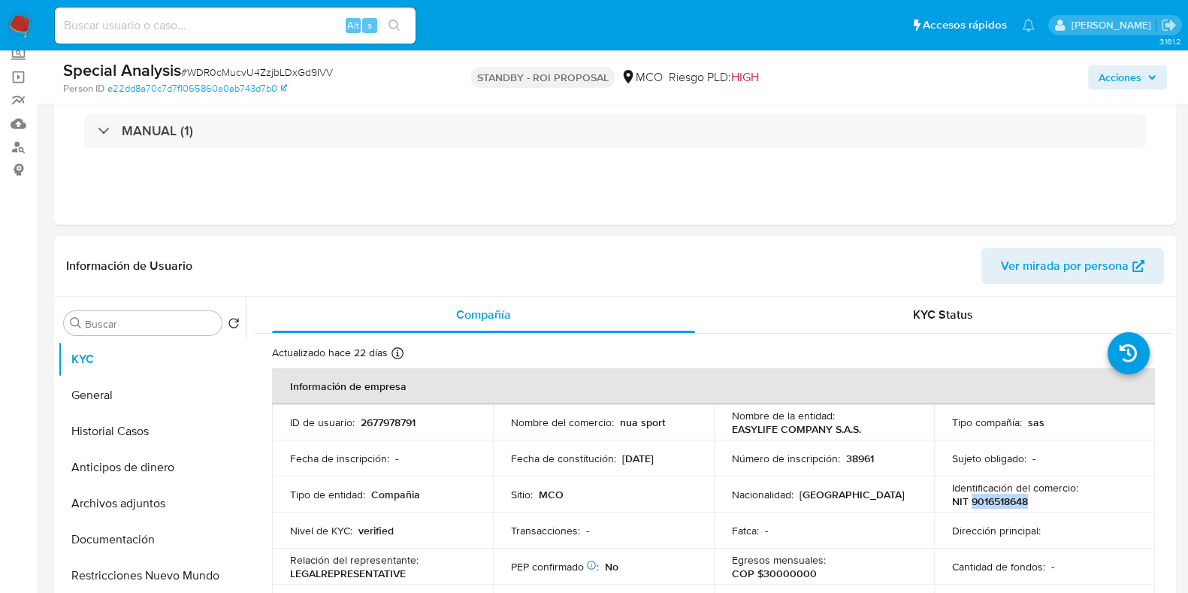
copy p "9016518648"
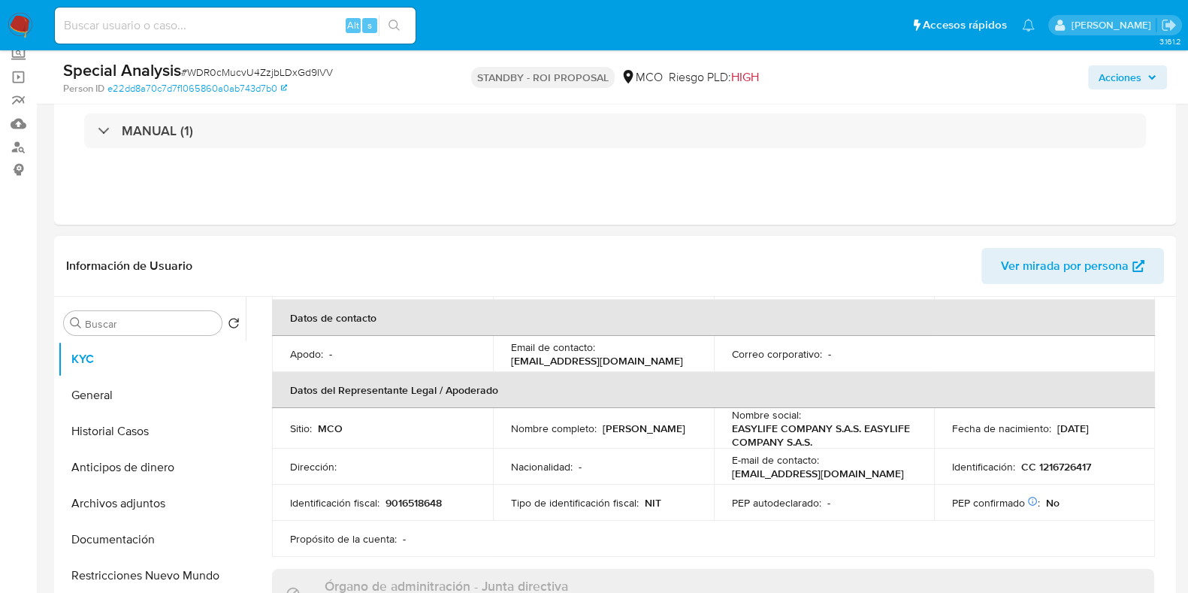
scroll to position [322, 0]
drag, startPoint x: 509, startPoint y: 434, endPoint x: 529, endPoint y: 434, distance: 20.3
click at [529, 434] on td "Nombre completo : [PERSON_NAME]" at bounding box center [603, 427] width 221 height 41
click at [603, 434] on p "[PERSON_NAME]" at bounding box center [644, 428] width 83 height 14
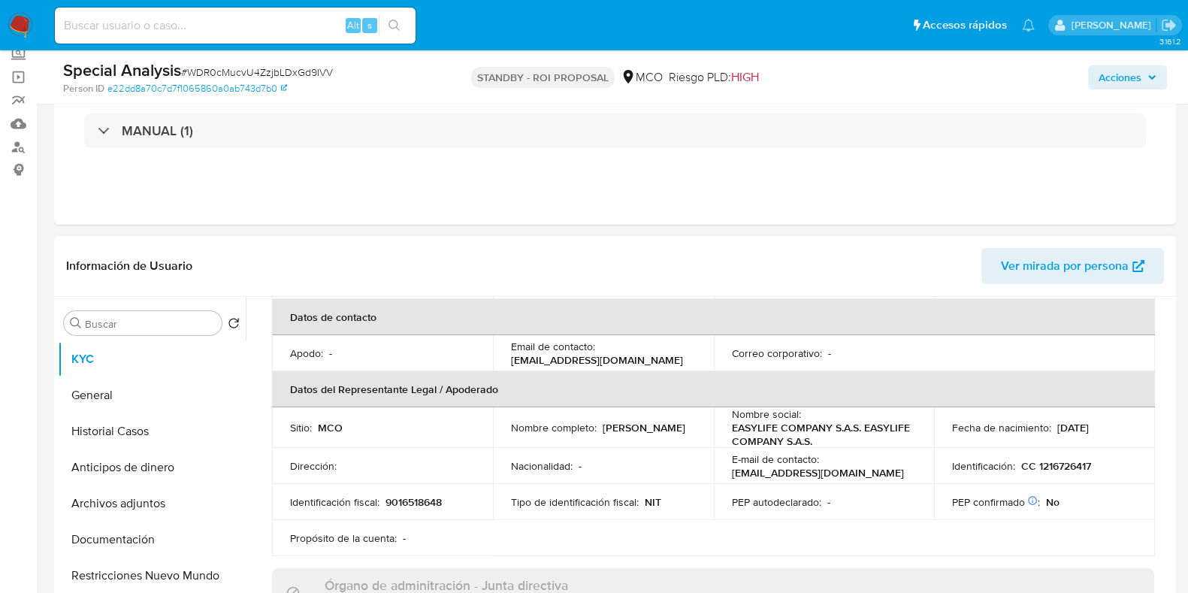
click at [570, 441] on td "Nombre completo : [PERSON_NAME]" at bounding box center [603, 427] width 221 height 41
click at [603, 431] on p "[PERSON_NAME]" at bounding box center [644, 428] width 83 height 14
copy p "[PERSON_NAME]"
click at [605, 440] on td "Nombre completo : [PERSON_NAME]" at bounding box center [603, 427] width 221 height 41
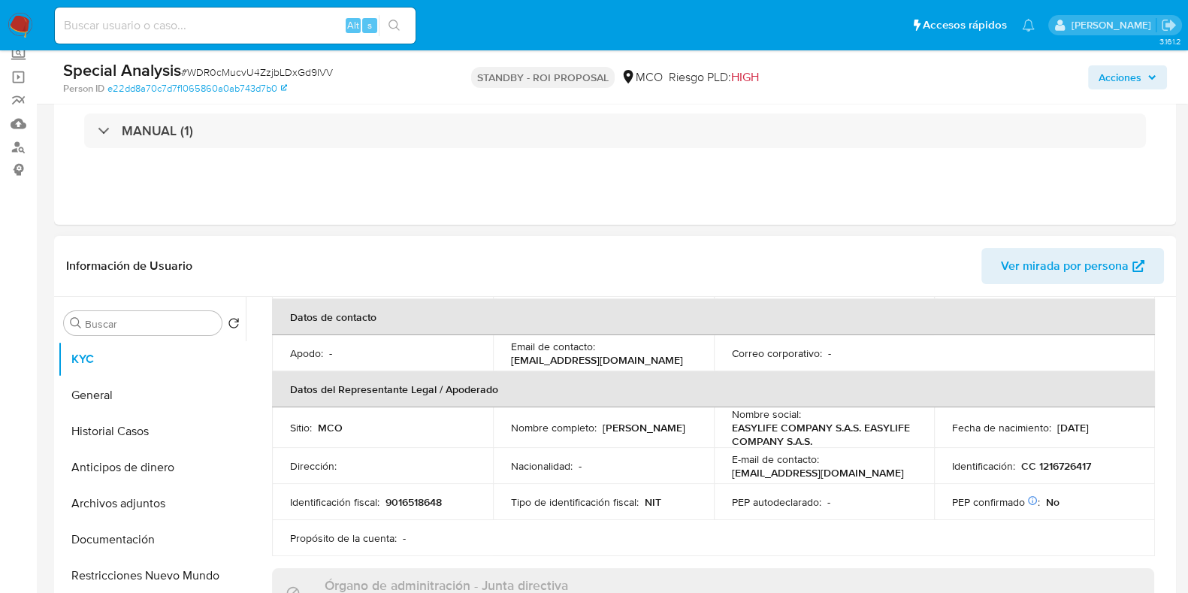
drag, startPoint x: 605, startPoint y: 440, endPoint x: 601, endPoint y: 434, distance: 7.7
click at [603, 439] on td "Nombre completo : [PERSON_NAME]" at bounding box center [603, 427] width 221 height 41
click at [603, 431] on p "[PERSON_NAME]" at bounding box center [644, 428] width 83 height 14
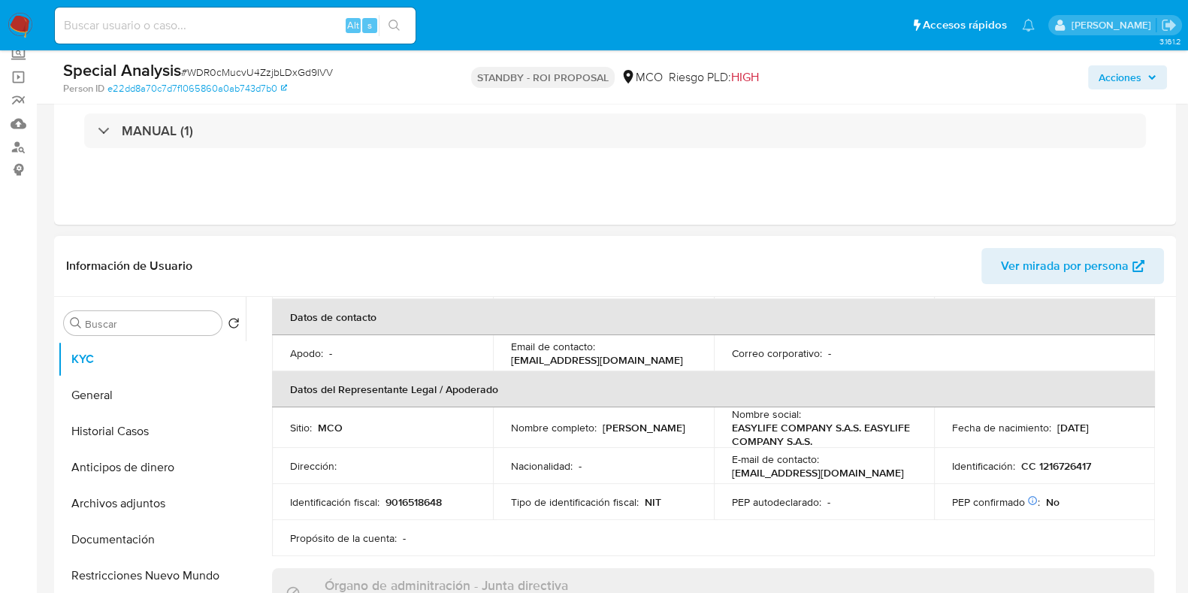
copy p "[PERSON_NAME]"
click at [539, 469] on p "Nacionalidad :" at bounding box center [542, 466] width 62 height 14
drag, startPoint x: 511, startPoint y: 432, endPoint x: 642, endPoint y: 437, distance: 131.6
click at [642, 434] on div "Nombre completo : [PERSON_NAME]" at bounding box center [603, 428] width 185 height 14
click at [1058, 472] on td "Identificación : CC 1216726417" at bounding box center [1044, 466] width 221 height 36
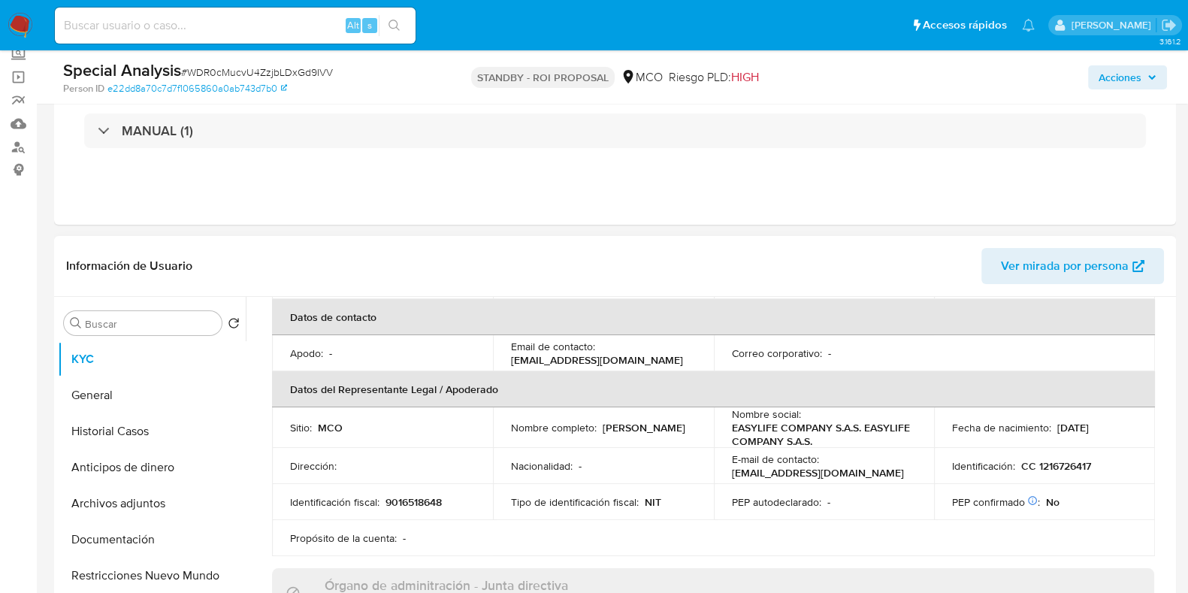
click at [1058, 472] on td "Identificación : CC 1216726417" at bounding box center [1044, 466] width 221 height 36
click at [1063, 467] on p "CC 1216726417" at bounding box center [1056, 466] width 70 height 14
copy p "1216726417"
drag, startPoint x: 279, startPoint y: 43, endPoint x: 277, endPoint y: 32, distance: 11.4
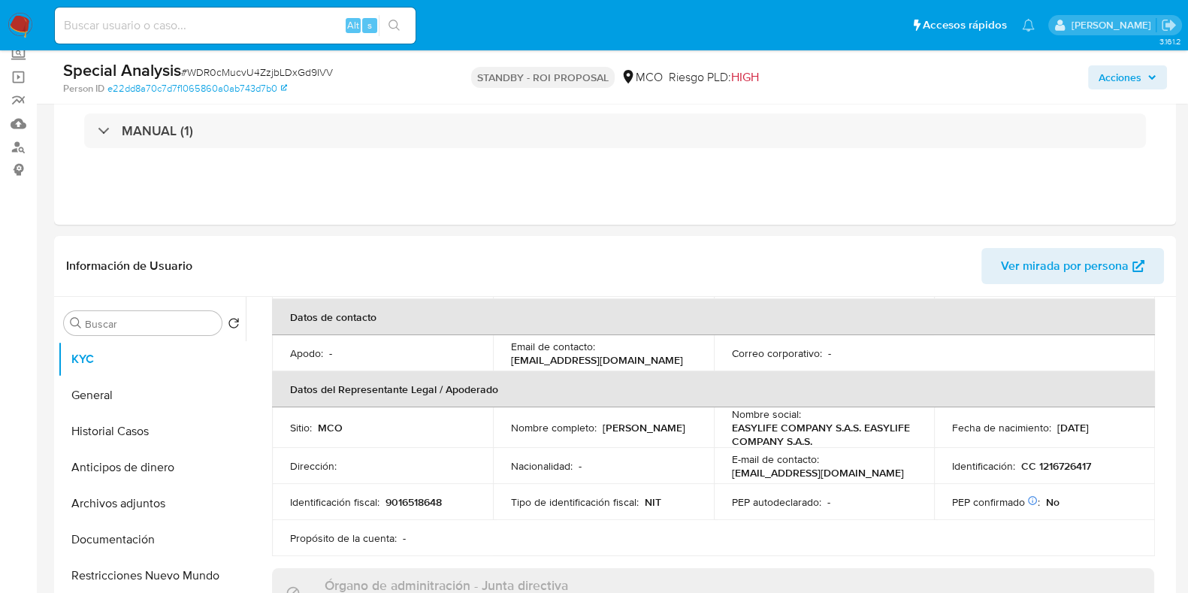
click at [279, 39] on div "Alt s" at bounding box center [235, 26] width 361 height 36
click at [274, 29] on input at bounding box center [235, 26] width 361 height 20
paste input "Z77spIGa9qyigOGBBZ4yQrr0"
type input "Z77spIGa9qyigOGBBZ4yQrr0"
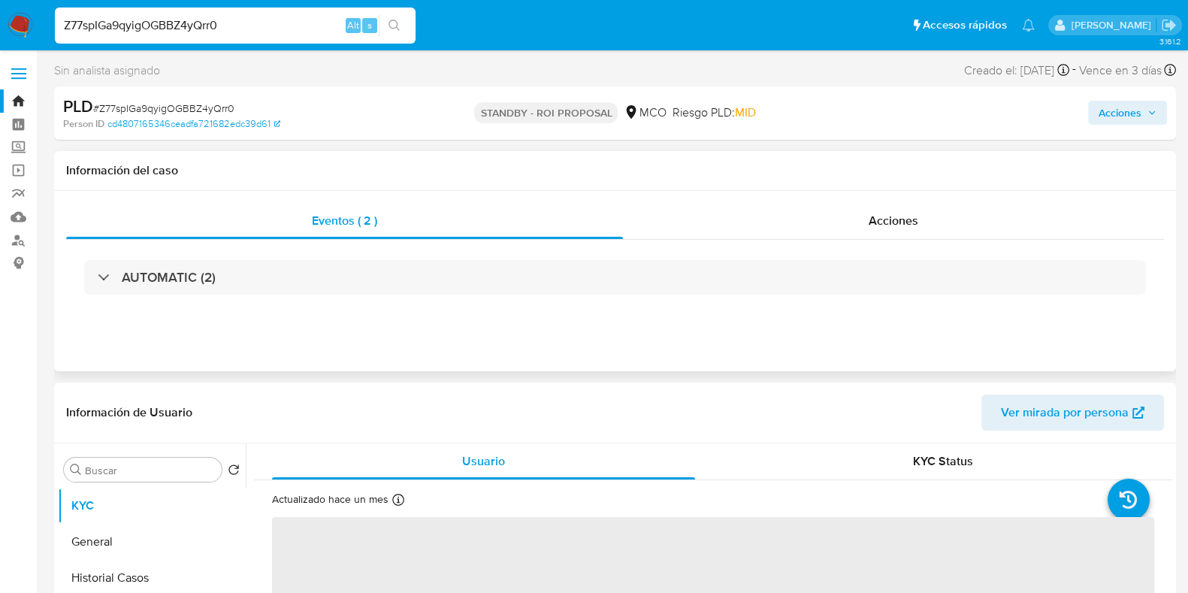
select select "10"
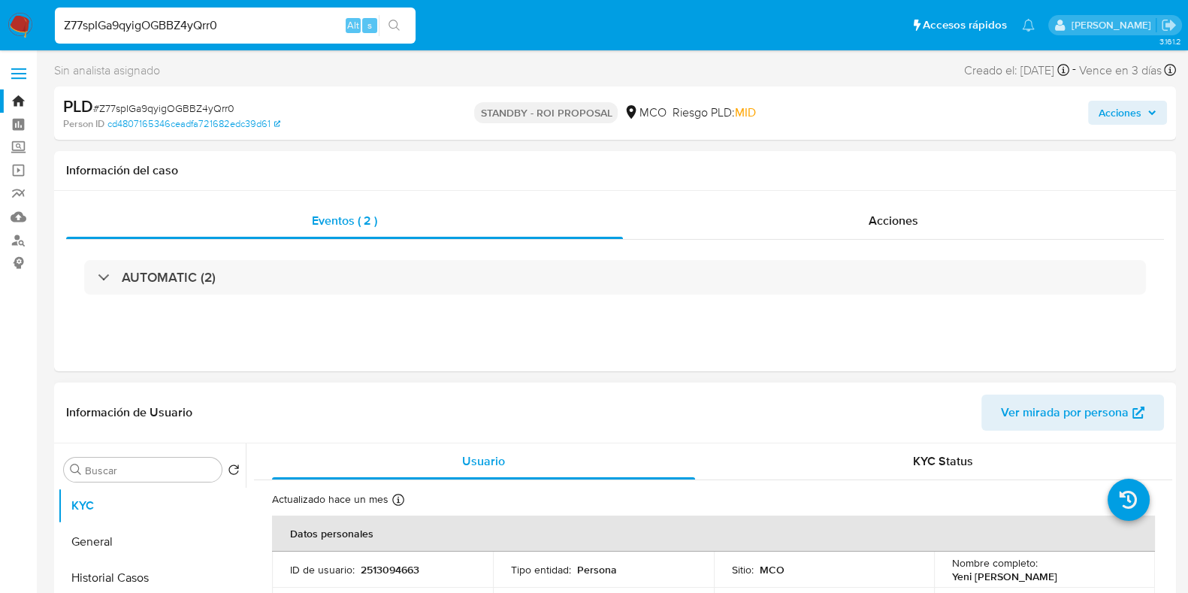
scroll to position [93, 0]
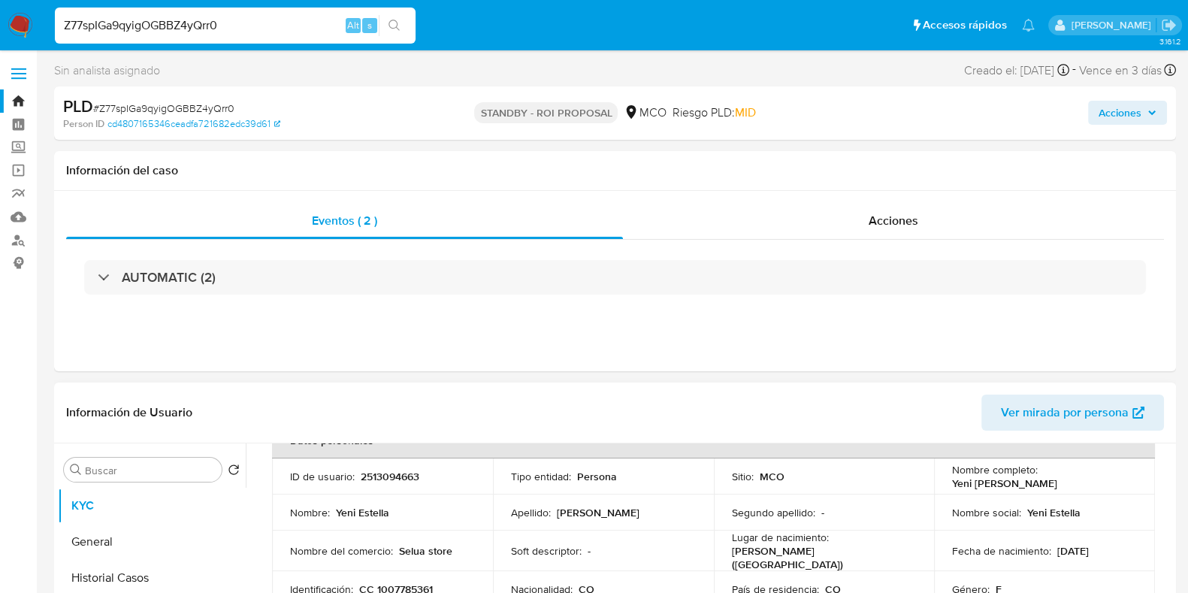
click at [386, 582] on p "CC 1007785361" at bounding box center [396, 589] width 74 height 14
copy p "1007785361"
click at [228, 26] on input "Z77spIGa9qyigOGBBZ4yQrr0" at bounding box center [235, 26] width 361 height 20
click at [231, 26] on input "Z77spIGa9qyigOGBBZ4yQrr0" at bounding box center [235, 26] width 361 height 20
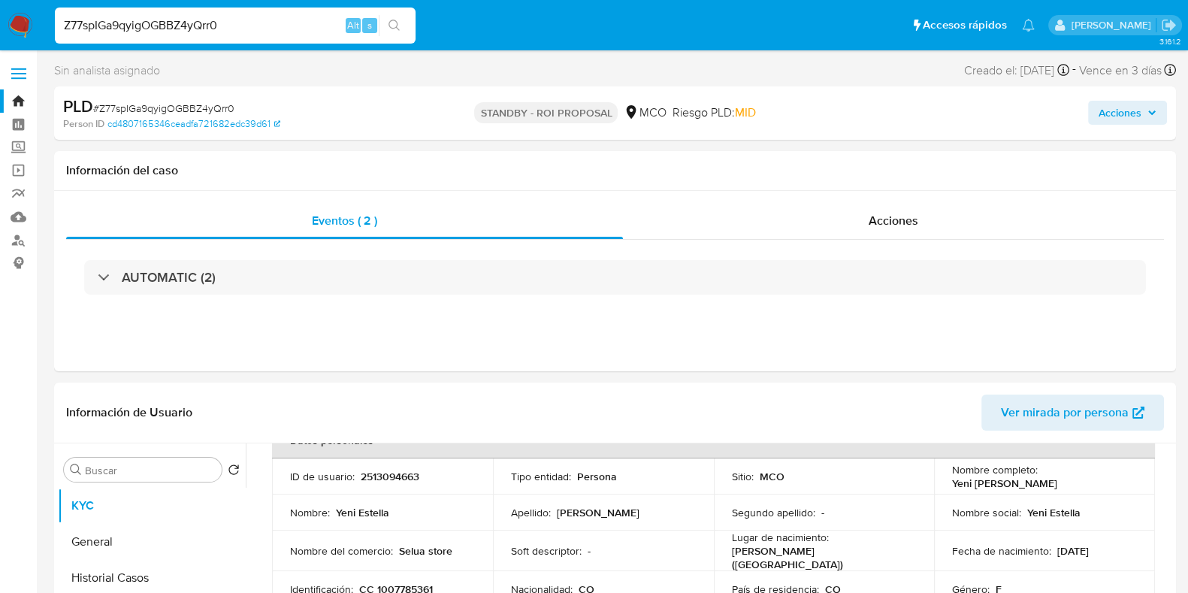
paste input "44MSUZnPQDZfhMsFYwRvRXrF"
type input "44MSUZnPQDZfhMsFYwRvRXrF"
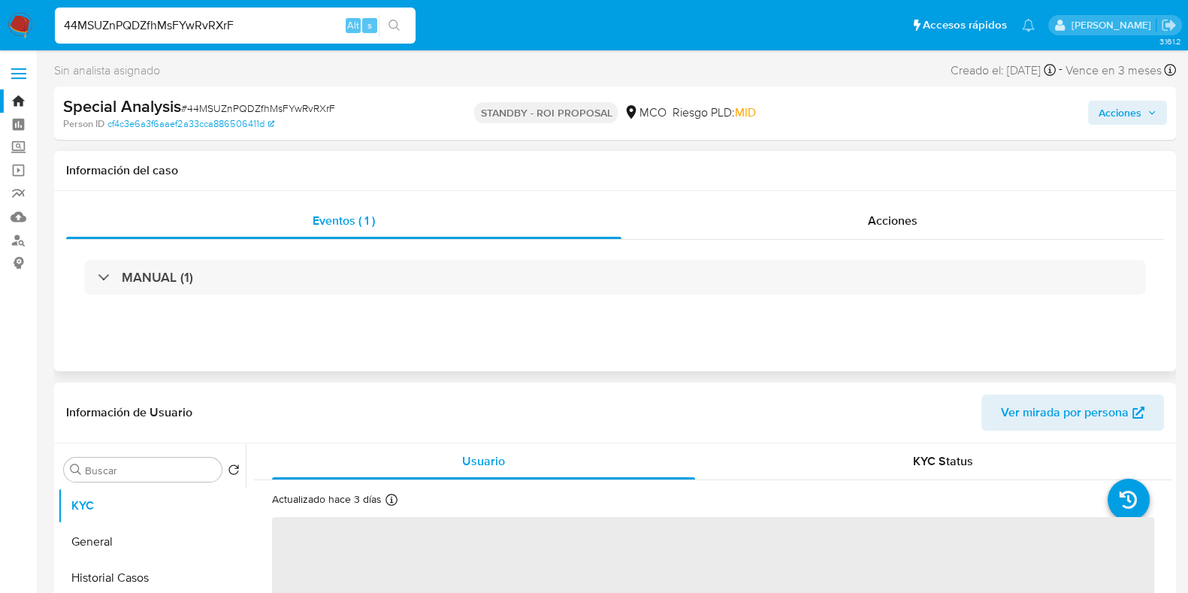
select select "10"
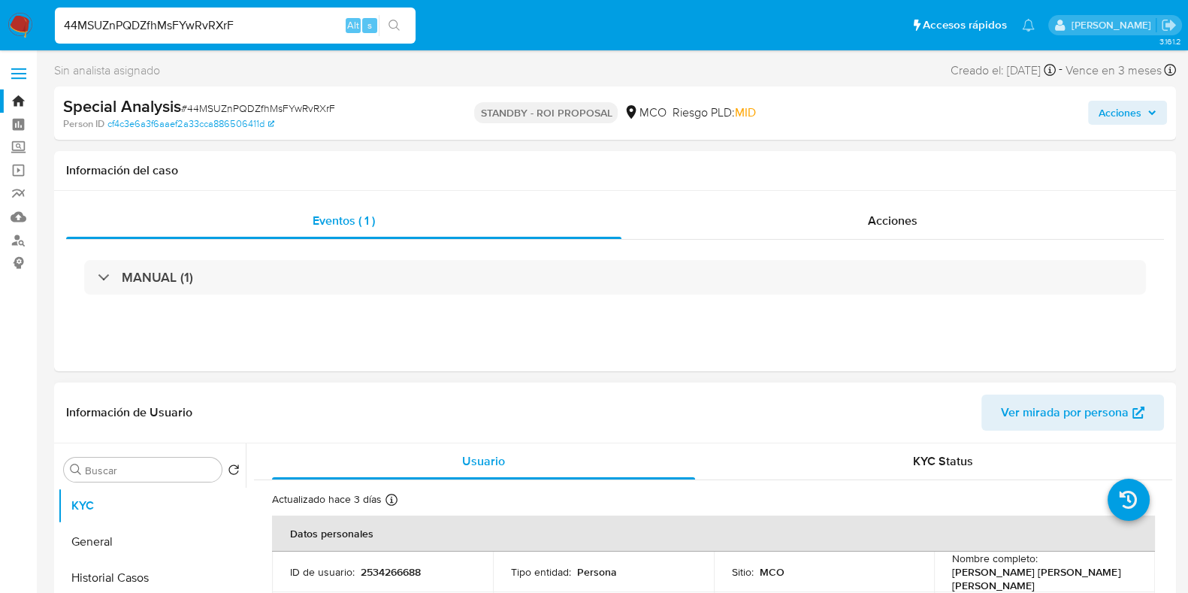
scroll to position [93, 0]
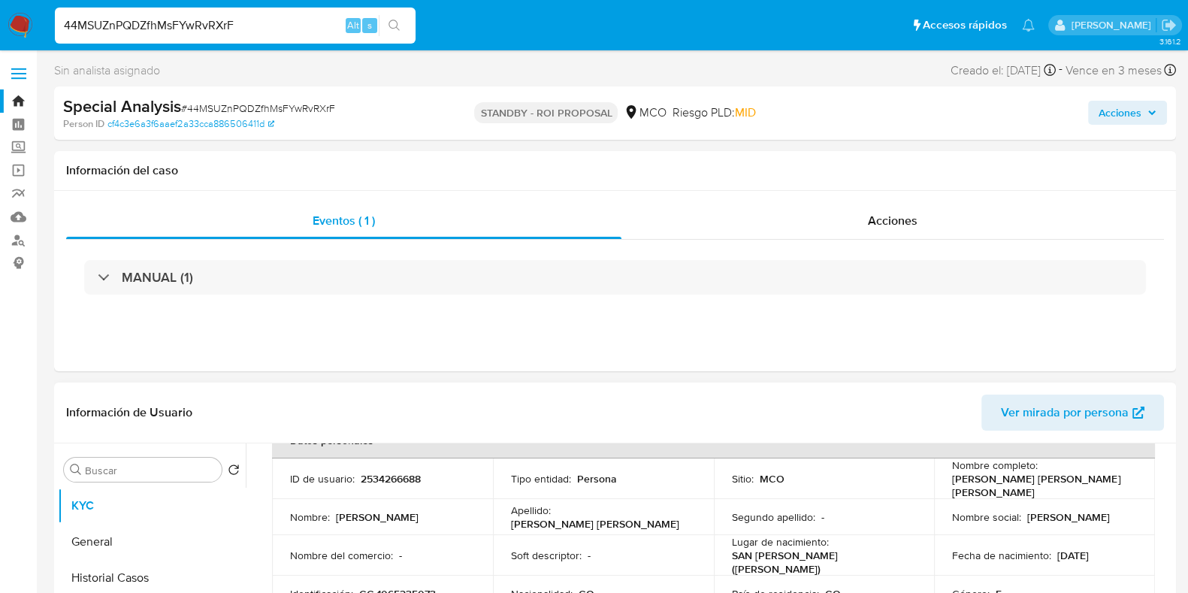
click at [398, 587] on p "CC 1065235073" at bounding box center [397, 594] width 77 height 14
click at [399, 587] on p "CC 1065235073" at bounding box center [397, 594] width 77 height 14
copy p "1065235073"
click at [234, 29] on input "44MSUZnPQDZfhMsFYwRvRXrF" at bounding box center [235, 26] width 361 height 20
click at [233, 29] on input "44MSUZnPQDZfhMsFYwRvRXrF" at bounding box center [235, 26] width 361 height 20
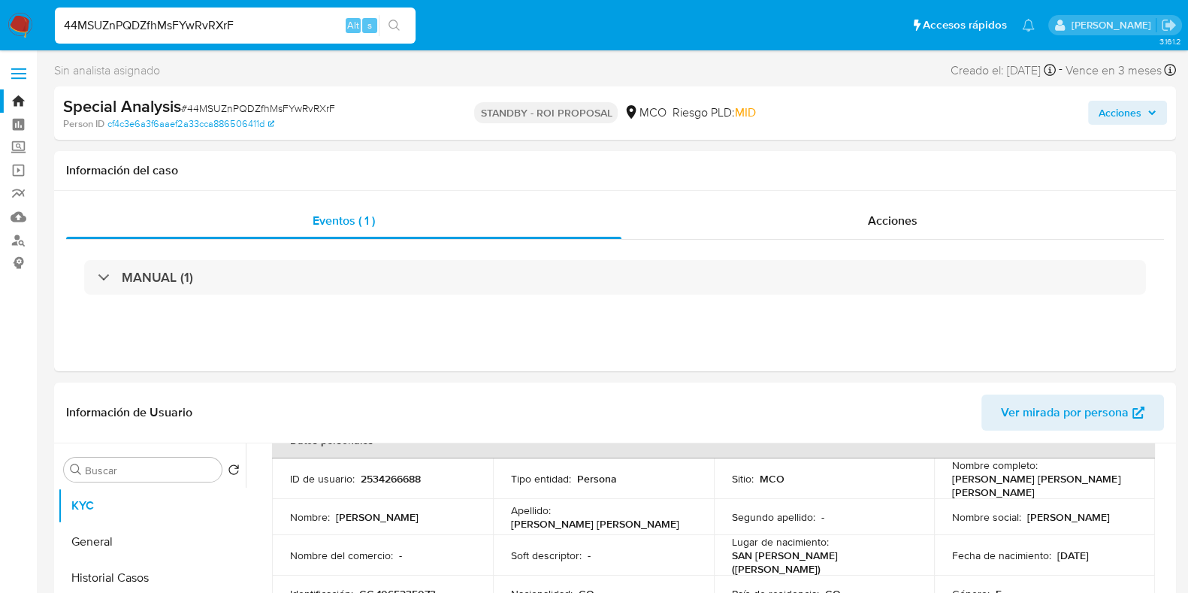
click at [233, 29] on input "44MSUZnPQDZfhMsFYwRvRXrF" at bounding box center [235, 26] width 361 height 20
paste input "JHMcdQhU9oll1zUsP9R6XLld"
type input "JHMcdQhU9oll1zUsP9R6XLld"
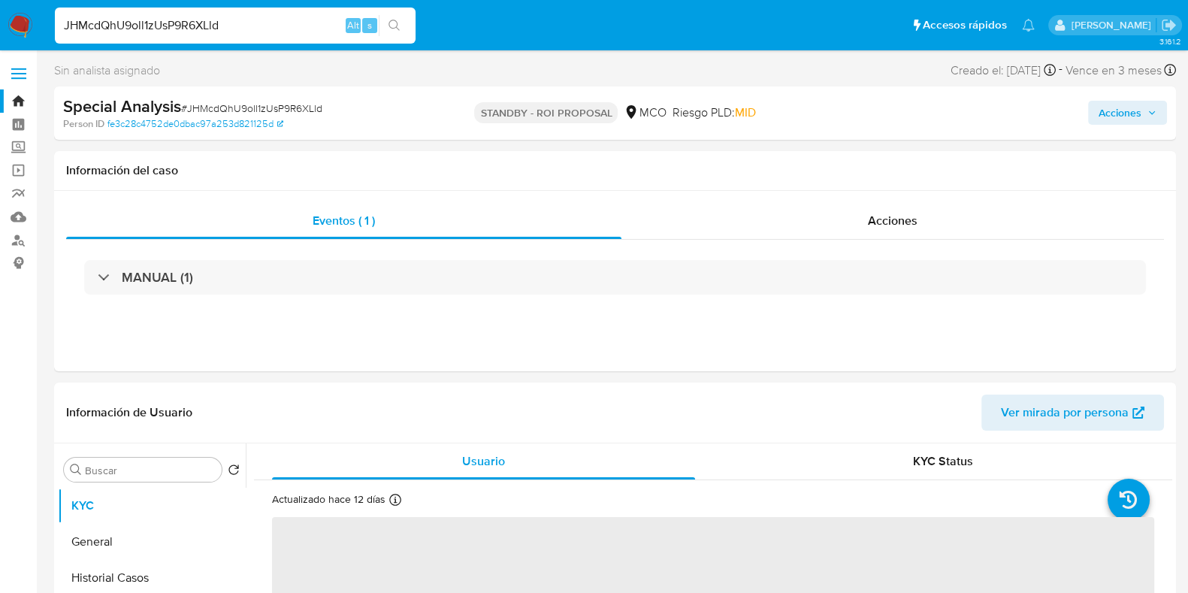
select select "10"
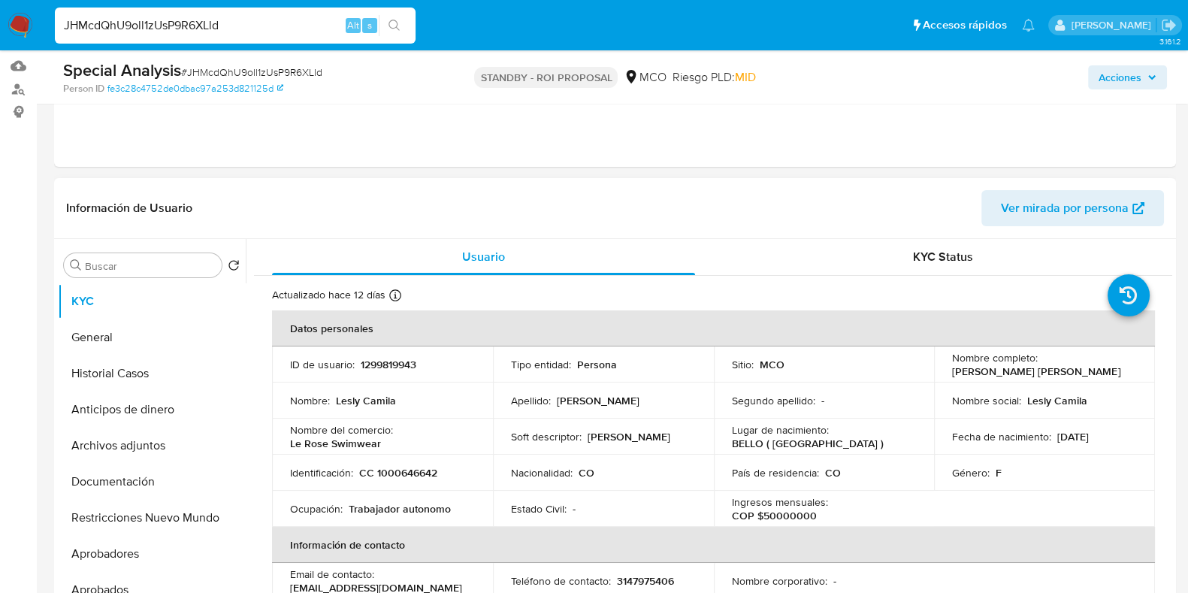
scroll to position [187, 0]
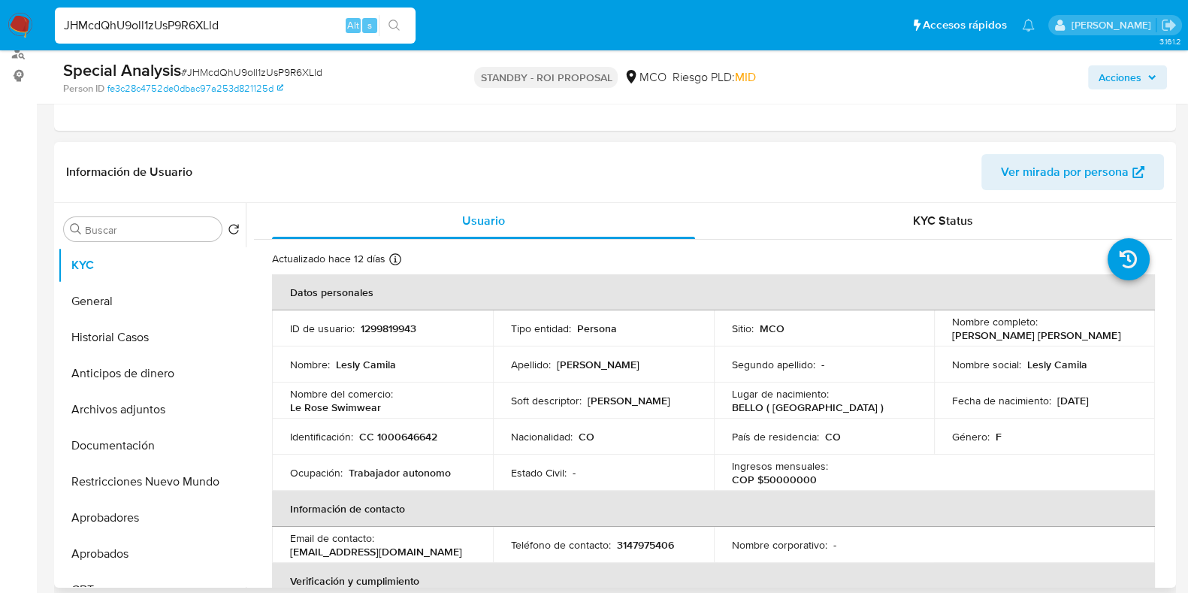
click at [395, 434] on p "CC 1000646642" at bounding box center [398, 437] width 78 height 14
copy p "1000646642"
click at [234, 16] on input "JHMcdQhU9oll1zUsP9R6XLld" at bounding box center [235, 26] width 361 height 20
click at [233, 16] on input "JHMcdQhU9oll1zUsP9R6XLld" at bounding box center [235, 26] width 361 height 20
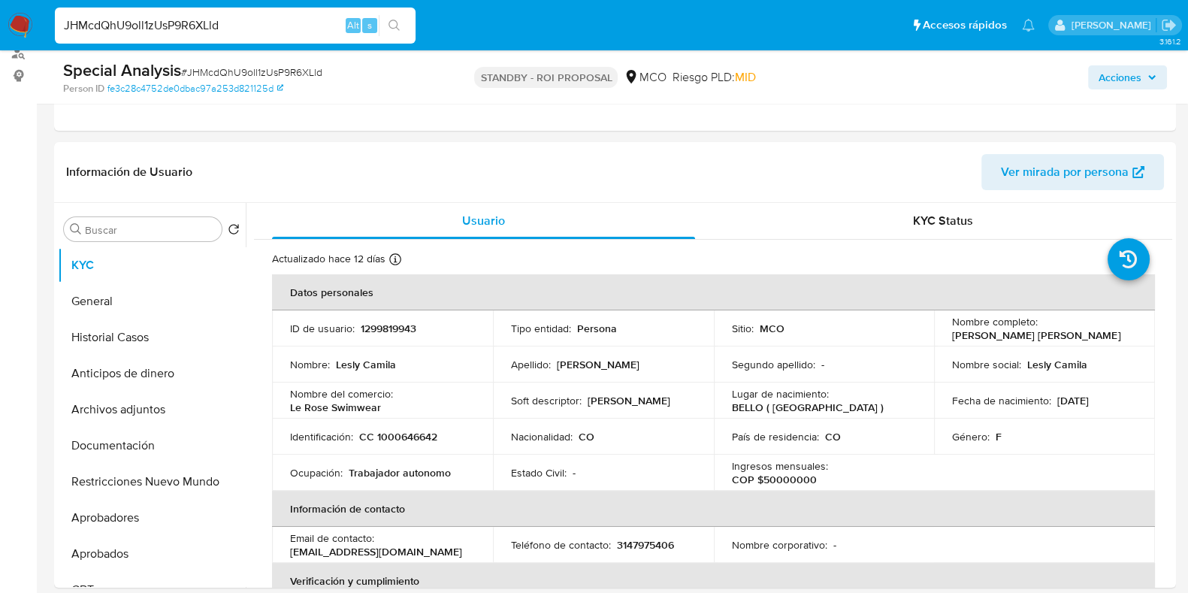
click at [202, 25] on input "JHMcdQhU9oll1zUsP9R6XLld" at bounding box center [235, 26] width 361 height 20
paste input "1cRjMTQ0dRtVJ5hSuwaYWMc9"
type input "1cRjMTQ0dRtVJ5hSuwaYWMc9"
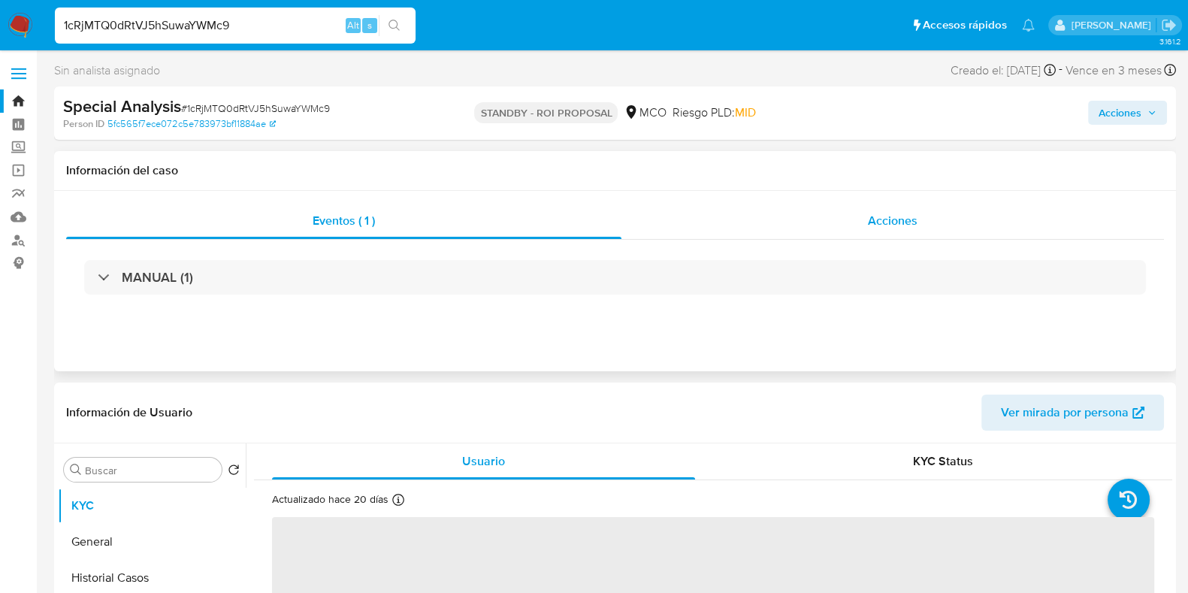
select select "10"
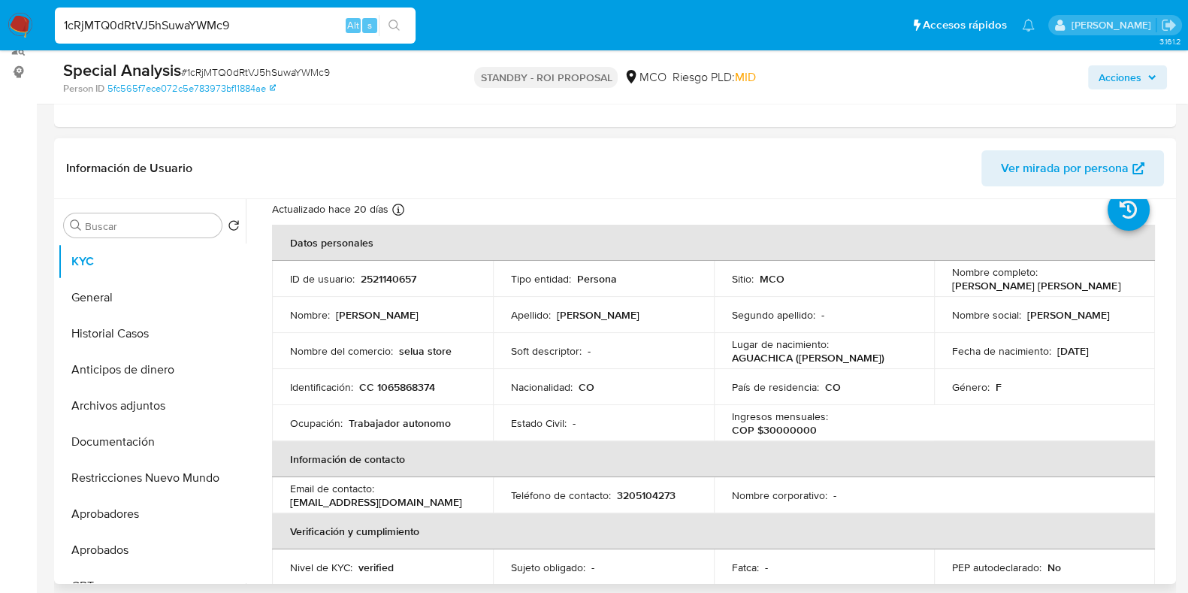
scroll to position [43, 0]
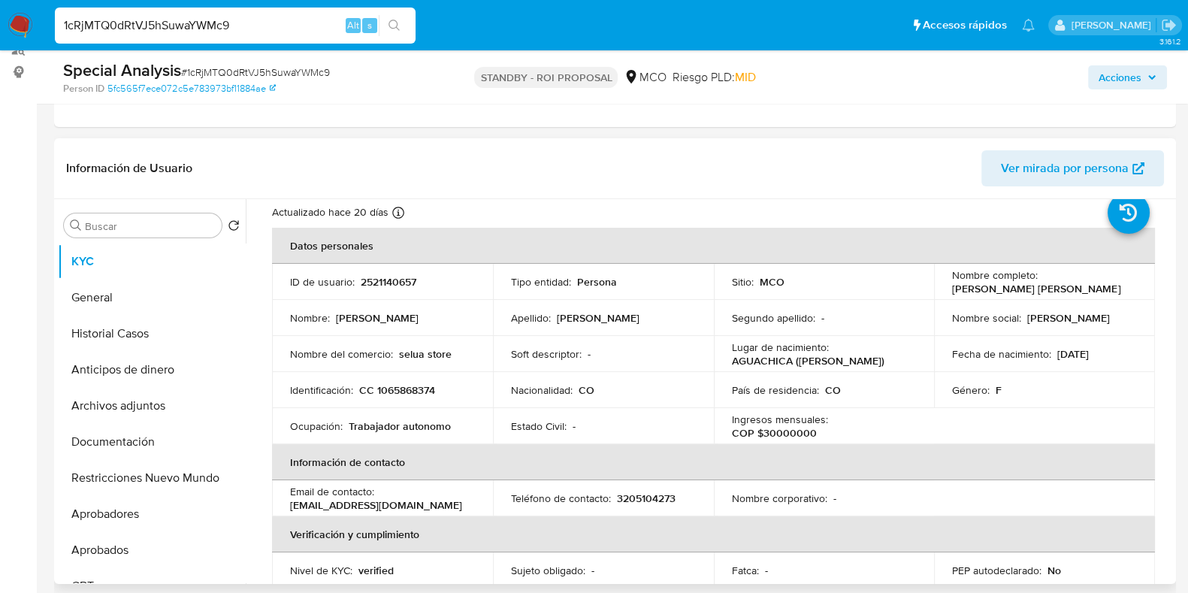
click at [414, 385] on p "CC 1065868374" at bounding box center [397, 390] width 76 height 14
copy p "1065868374"
